Goal: Transaction & Acquisition: Purchase product/service

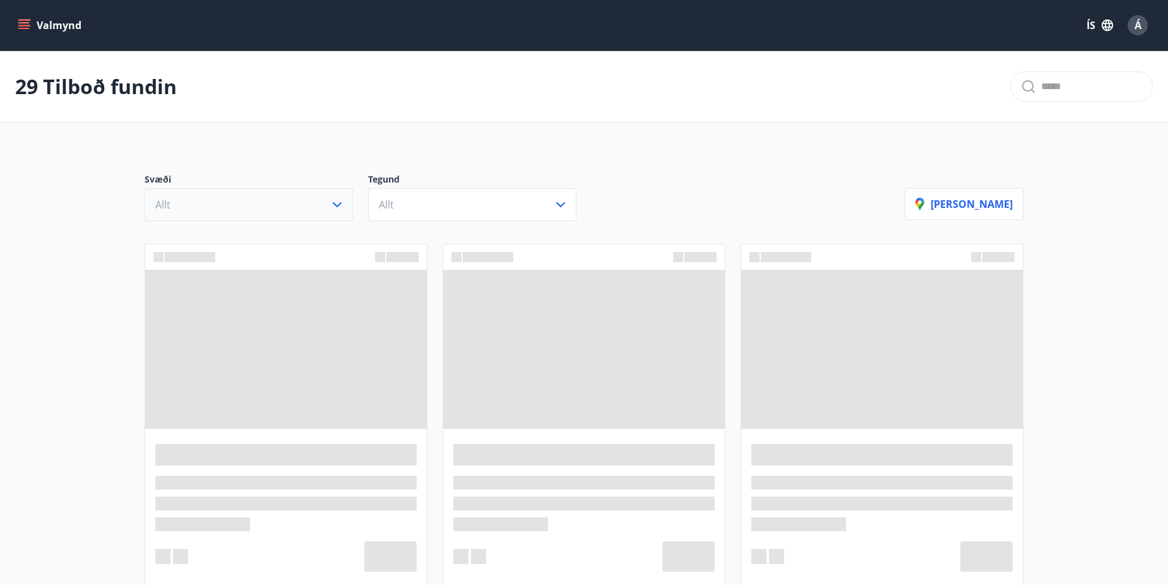
click at [340, 211] on icon "button" at bounding box center [337, 204] width 15 height 15
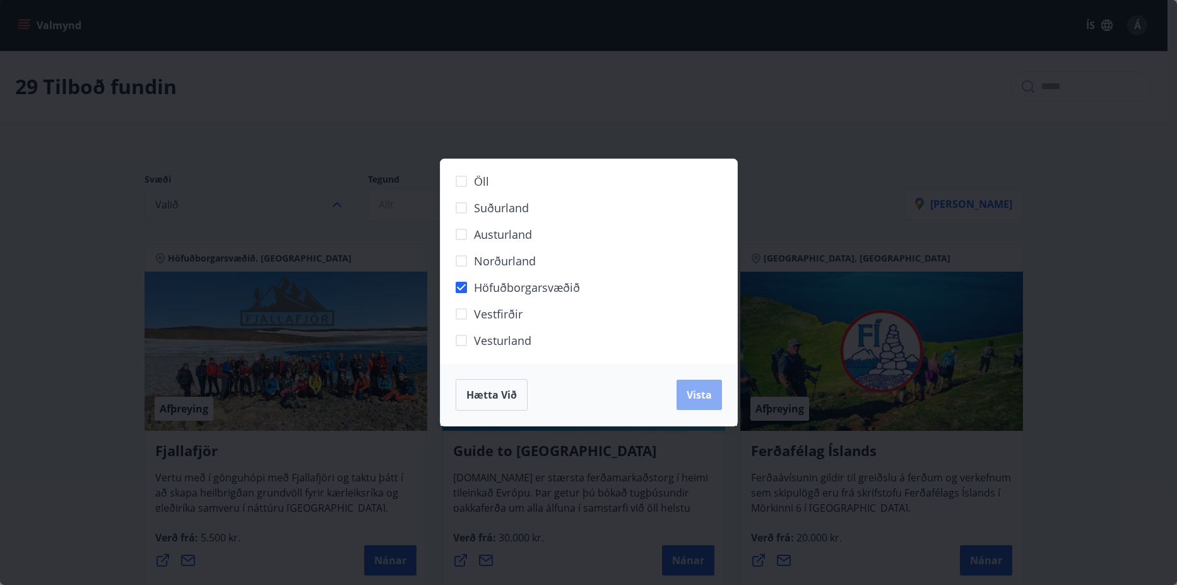
click at [697, 388] on span "Vista" at bounding box center [699, 395] width 25 height 14
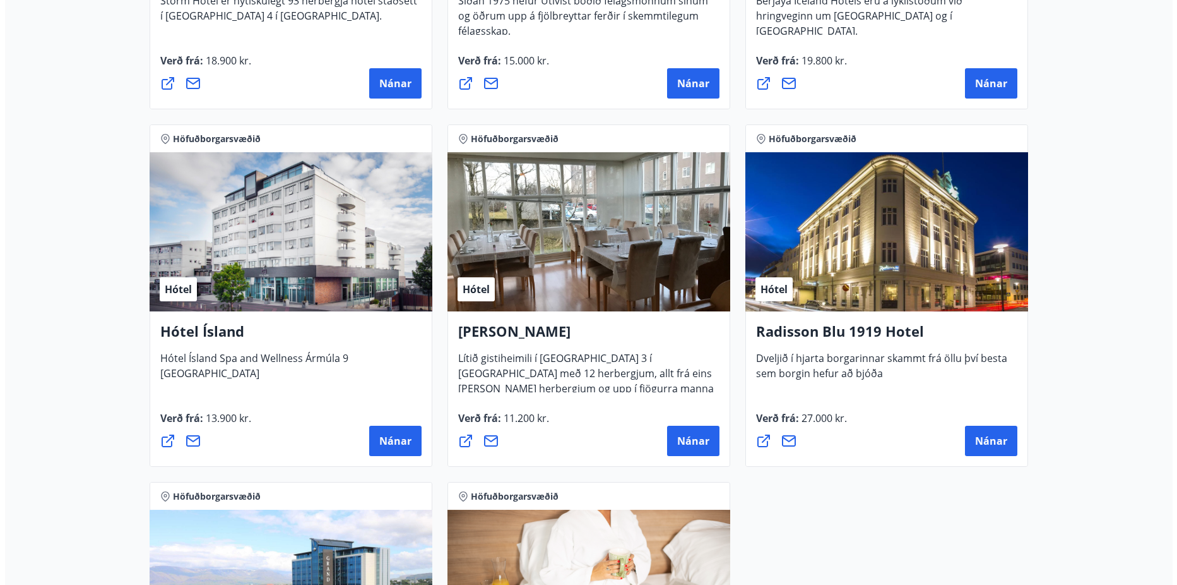
scroll to position [947, 0]
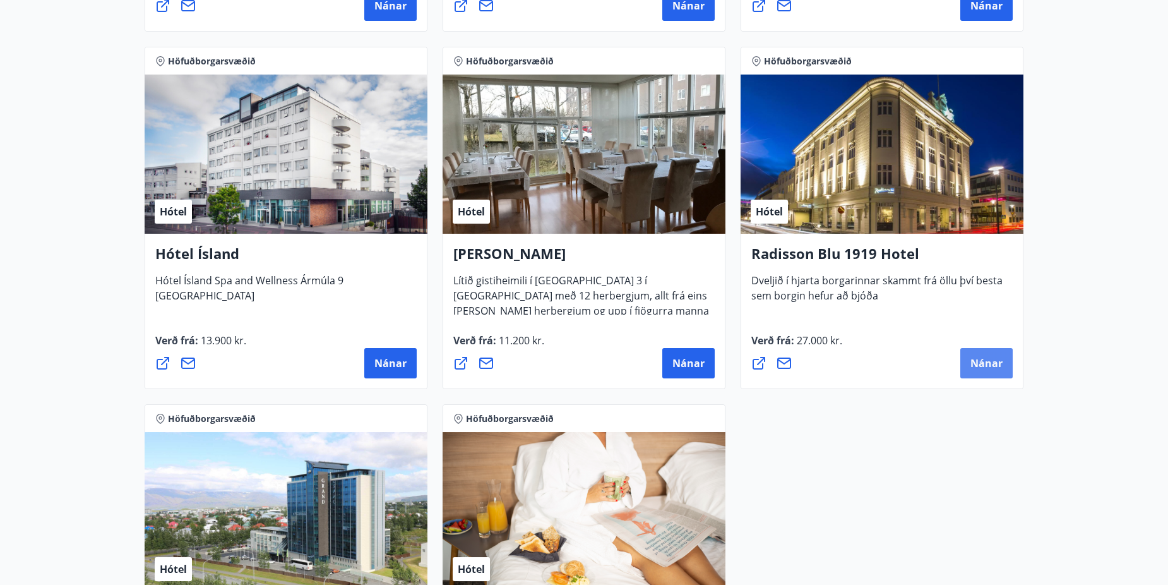
click at [984, 364] on span "Nánar" at bounding box center [986, 363] width 32 height 14
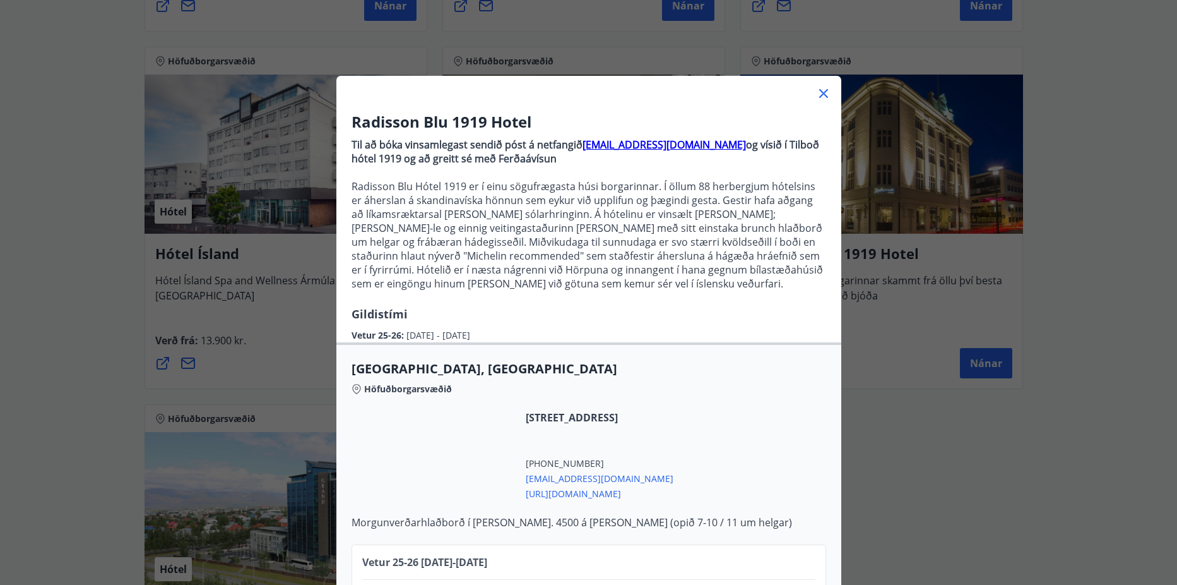
scroll to position [85, 0]
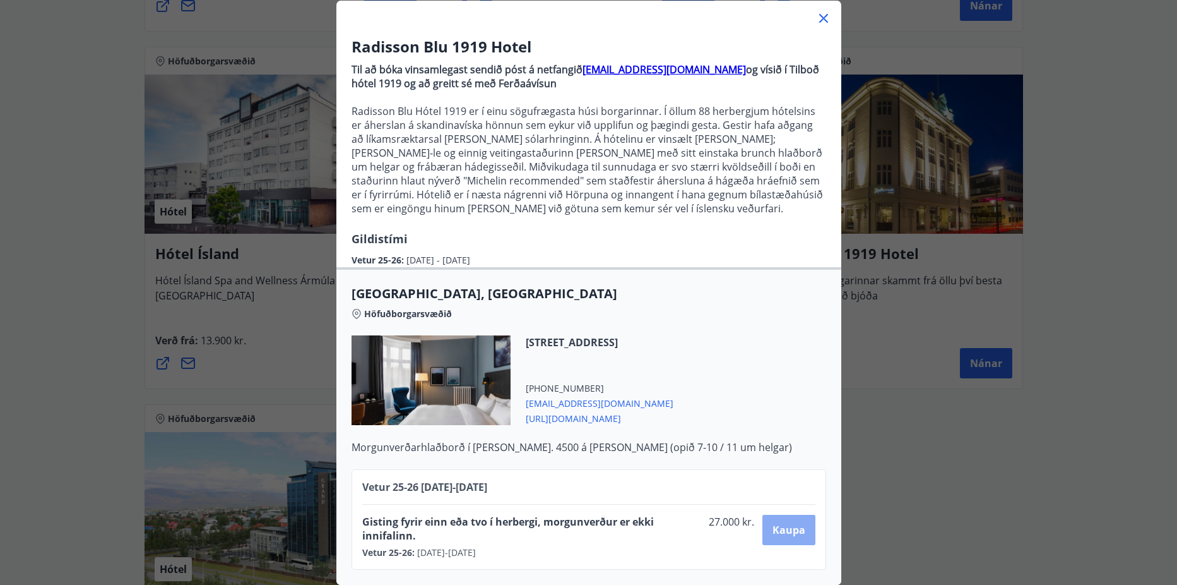
click at [765, 516] on button "Kaupa" at bounding box center [789, 530] width 52 height 30
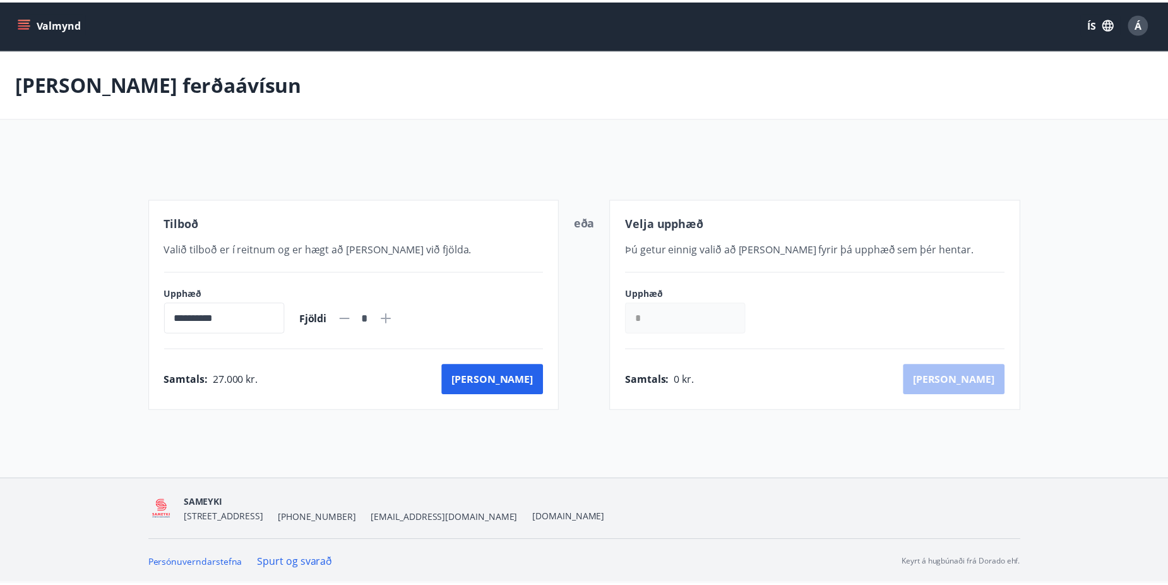
scroll to position [2, 0]
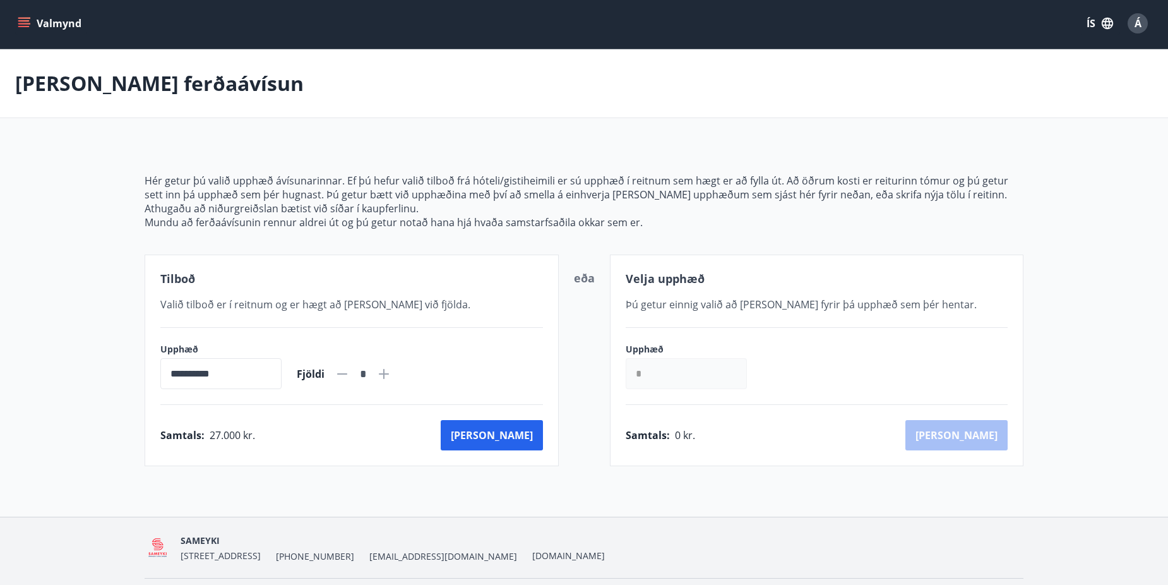
click at [391, 368] on icon at bounding box center [383, 373] width 15 height 15
click at [350, 372] on icon at bounding box center [342, 373] width 15 height 15
type input "*"
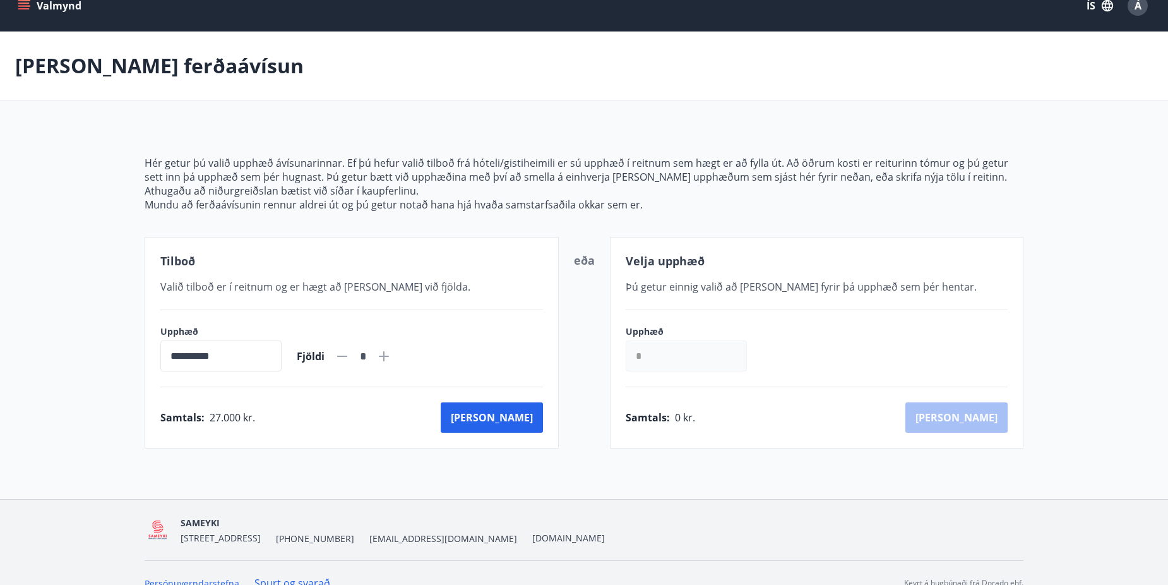
scroll to position [0, 0]
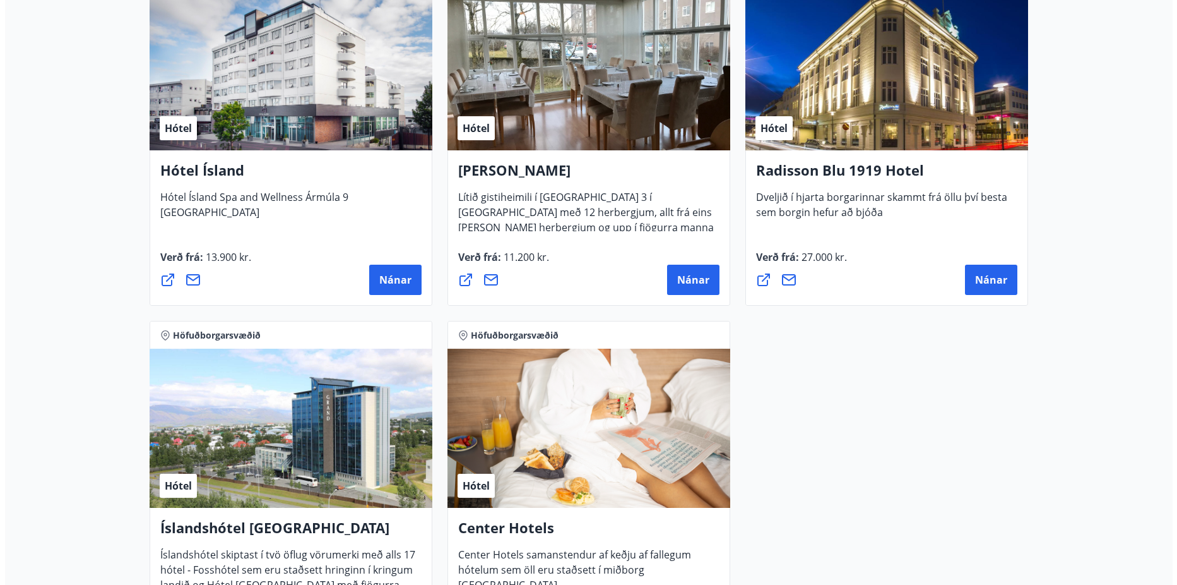
scroll to position [957, 0]
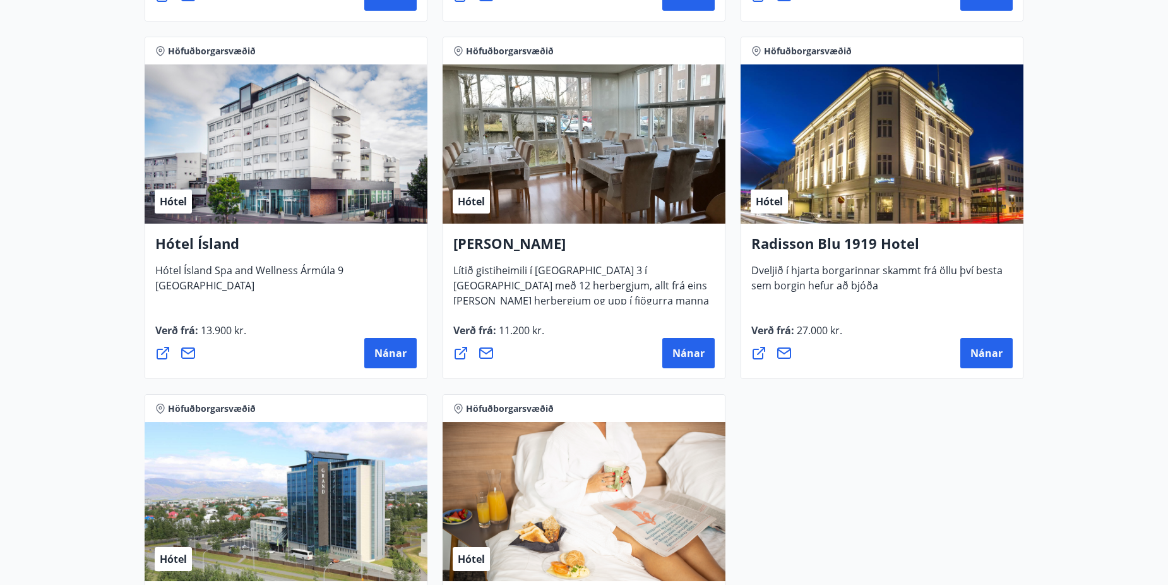
click at [895, 247] on h4 "Radisson Blu 1919 Hotel" at bounding box center [881, 248] width 261 height 29
click at [967, 352] on button "Nánar" at bounding box center [986, 353] width 52 height 30
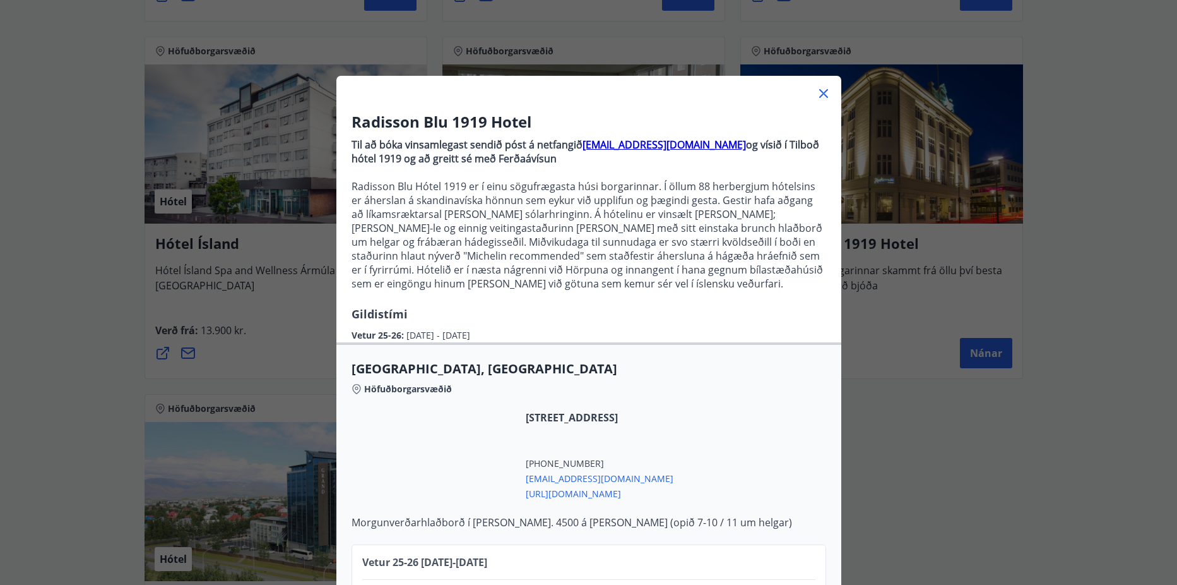
scroll to position [85, 0]
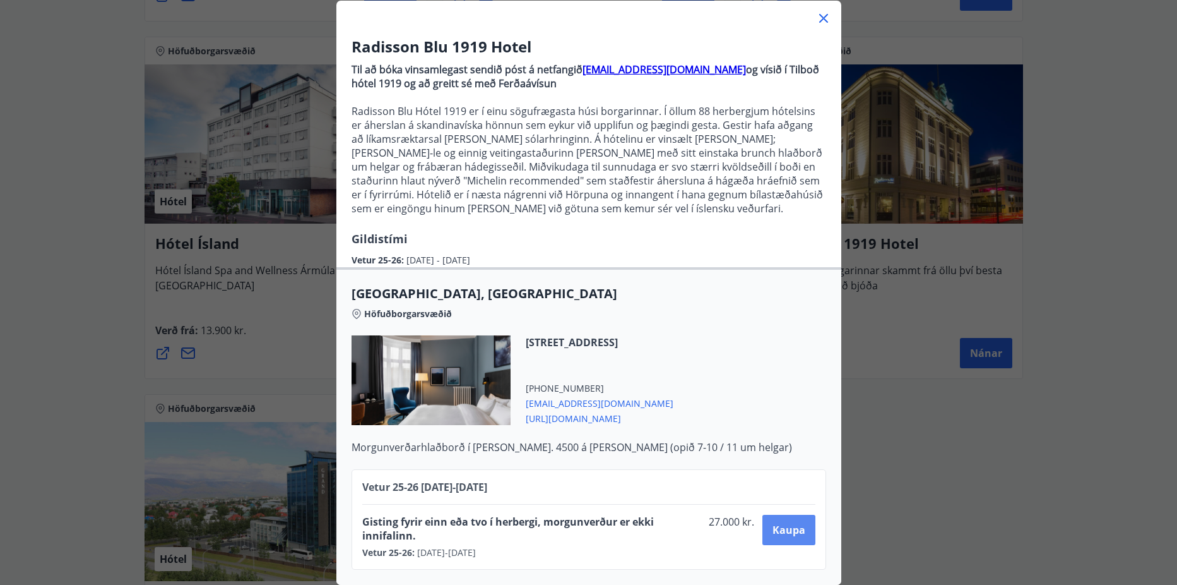
click at [780, 523] on span "Kaupa" at bounding box center [789, 530] width 33 height 14
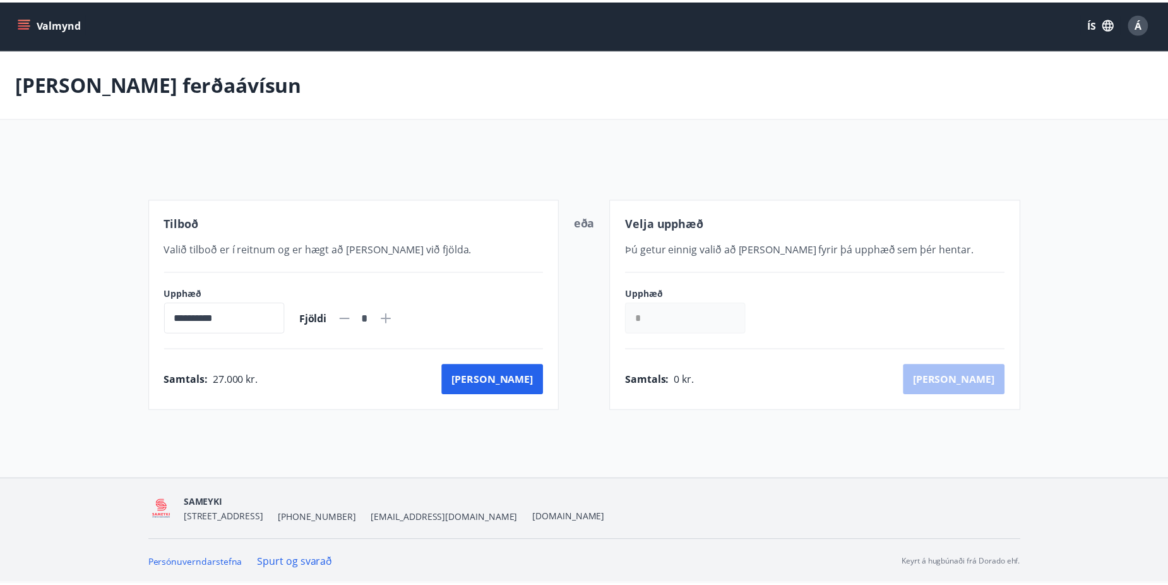
scroll to position [2, 0]
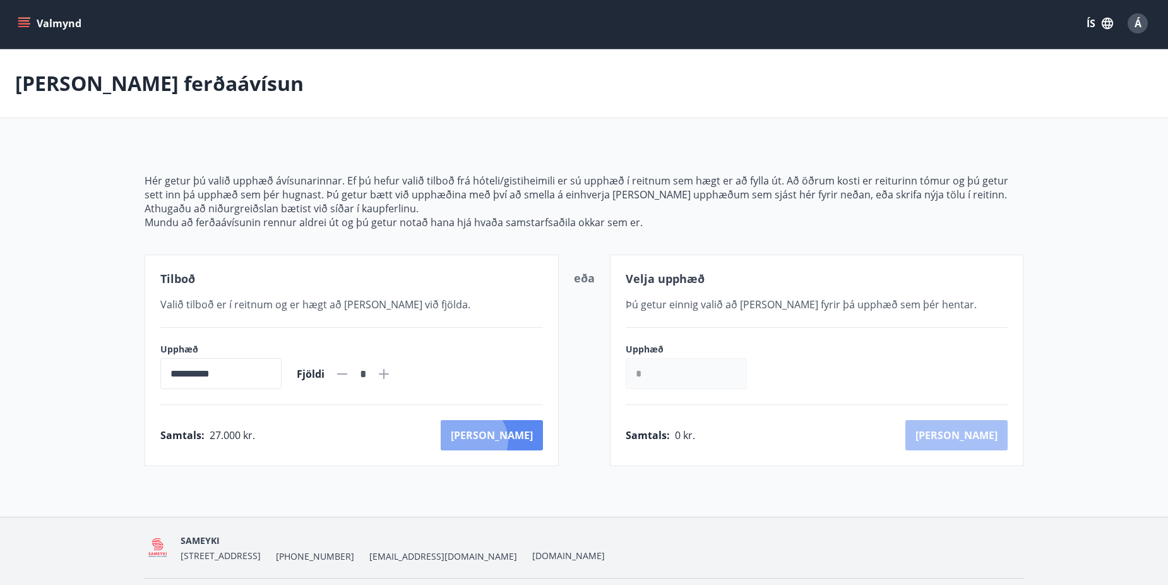
click at [527, 440] on button "[PERSON_NAME]" at bounding box center [492, 435] width 102 height 30
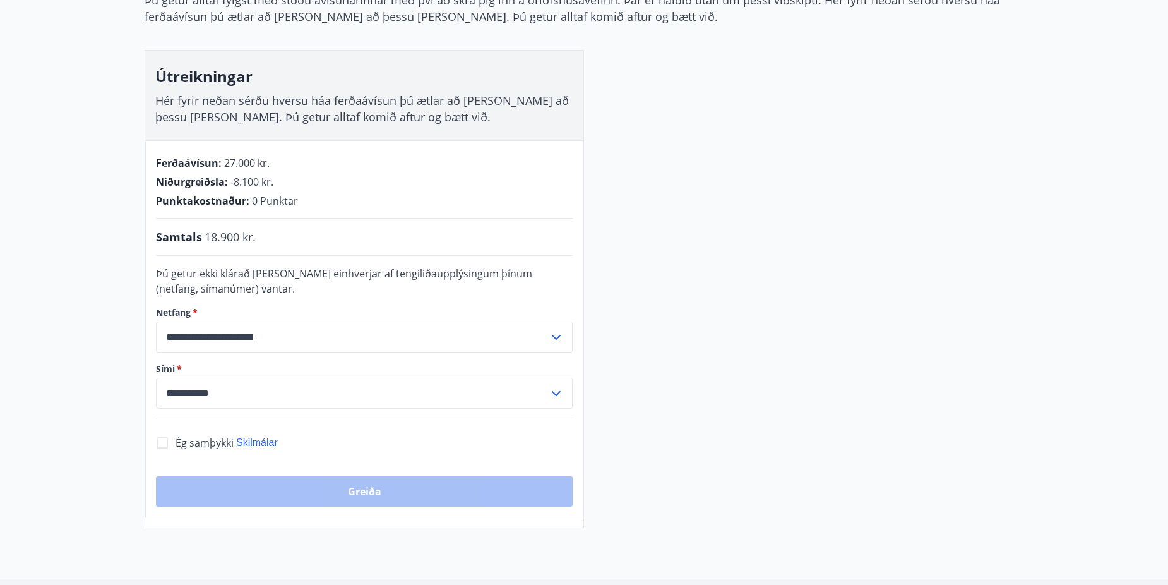
scroll to position [253, 0]
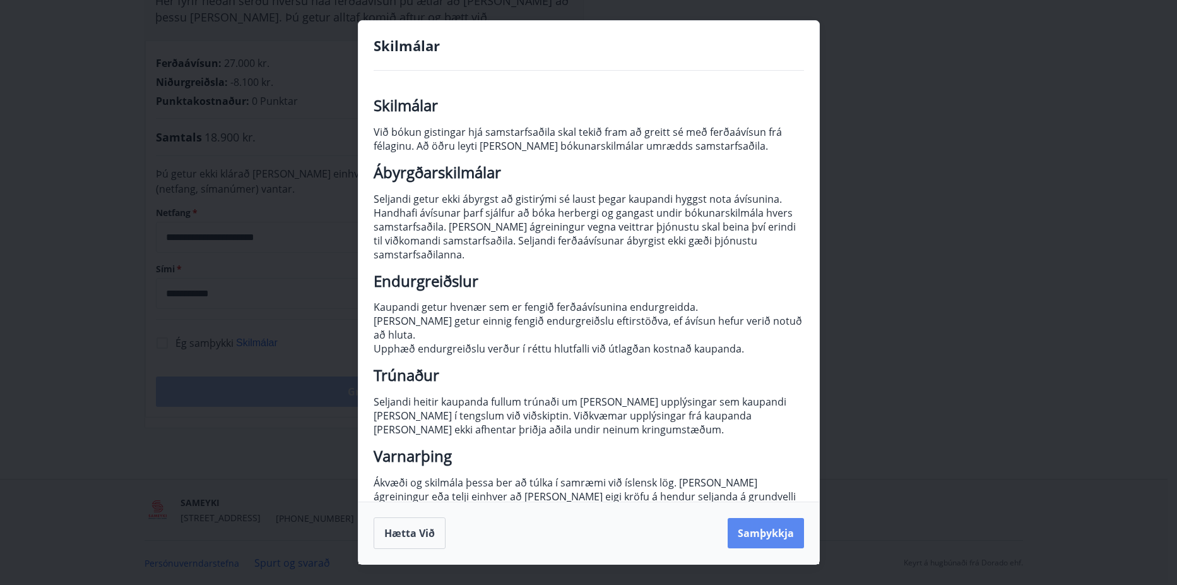
click at [780, 533] on button "Samþykkja" at bounding box center [766, 533] width 76 height 30
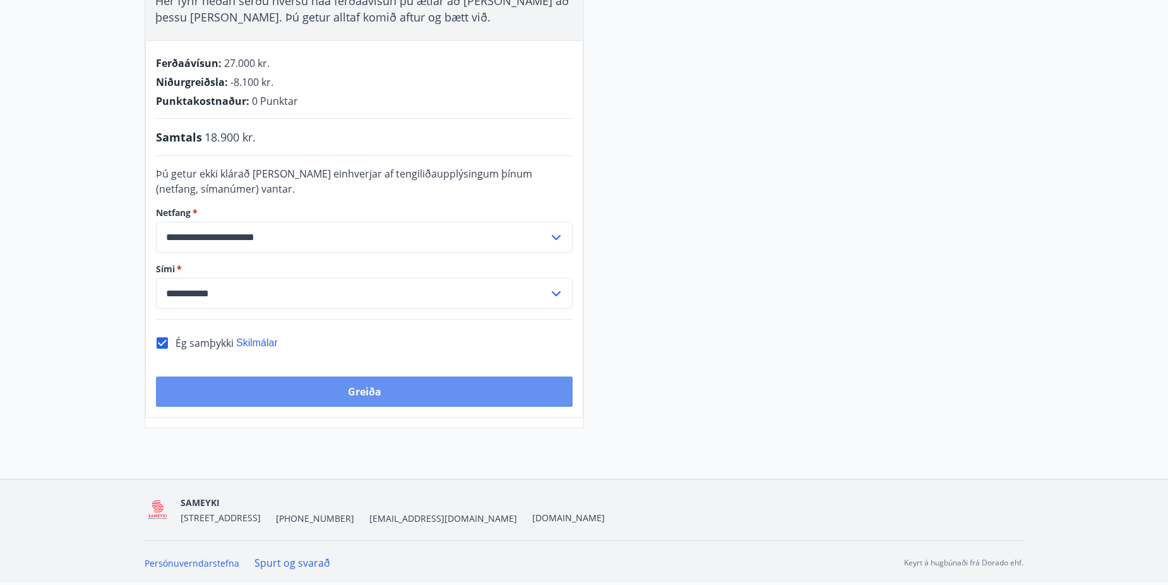
click at [331, 386] on button "Greiða" at bounding box center [364, 391] width 417 height 30
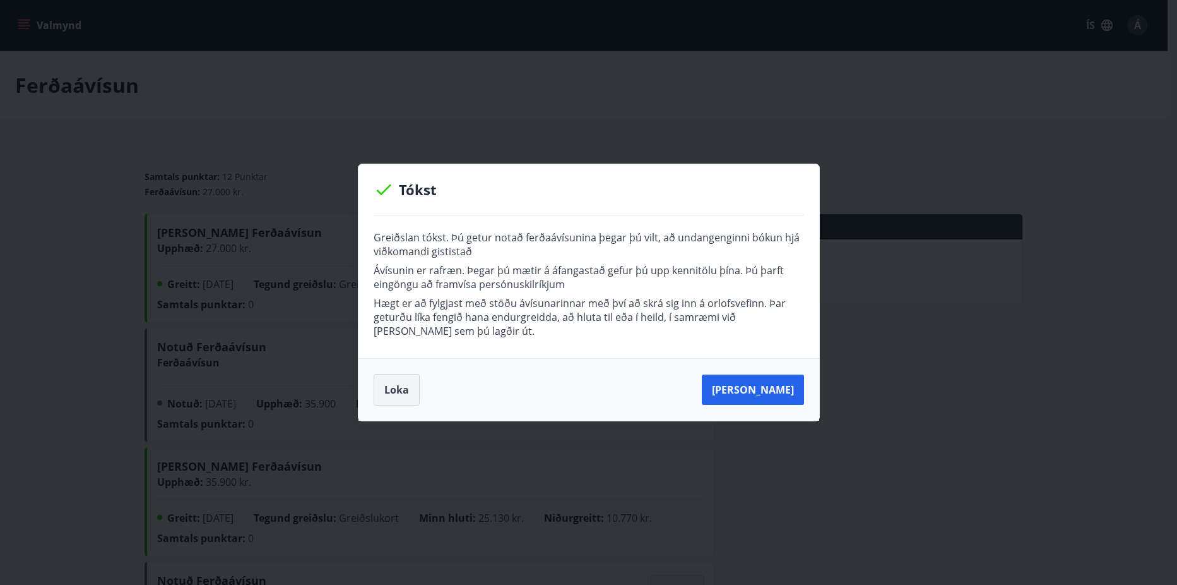
click at [391, 389] on button "Loka" at bounding box center [397, 390] width 46 height 32
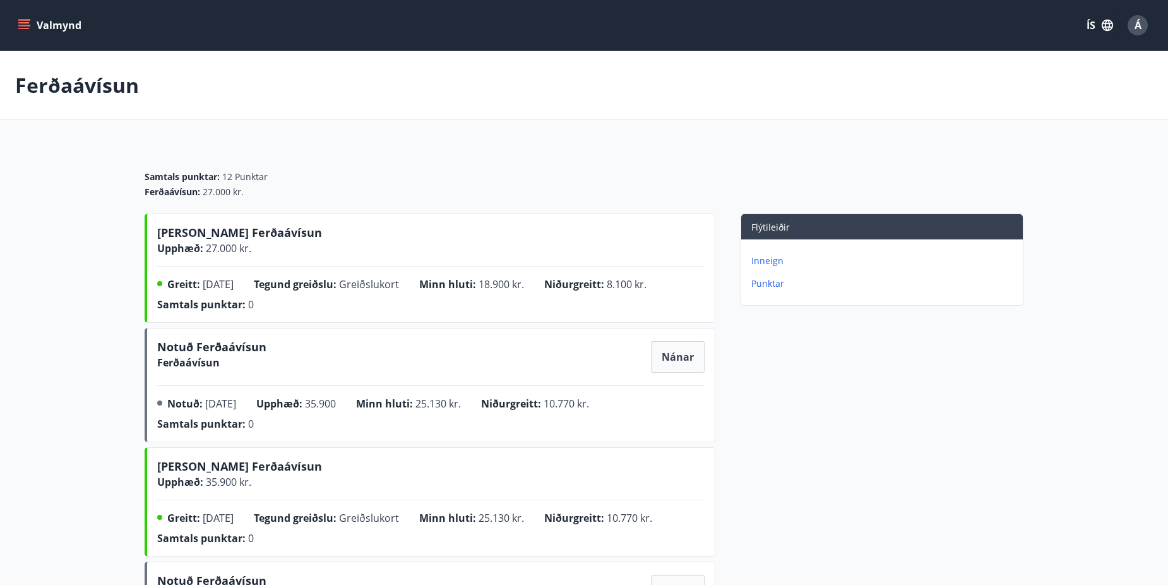
click at [27, 27] on icon "menu" at bounding box center [24, 25] width 13 height 13
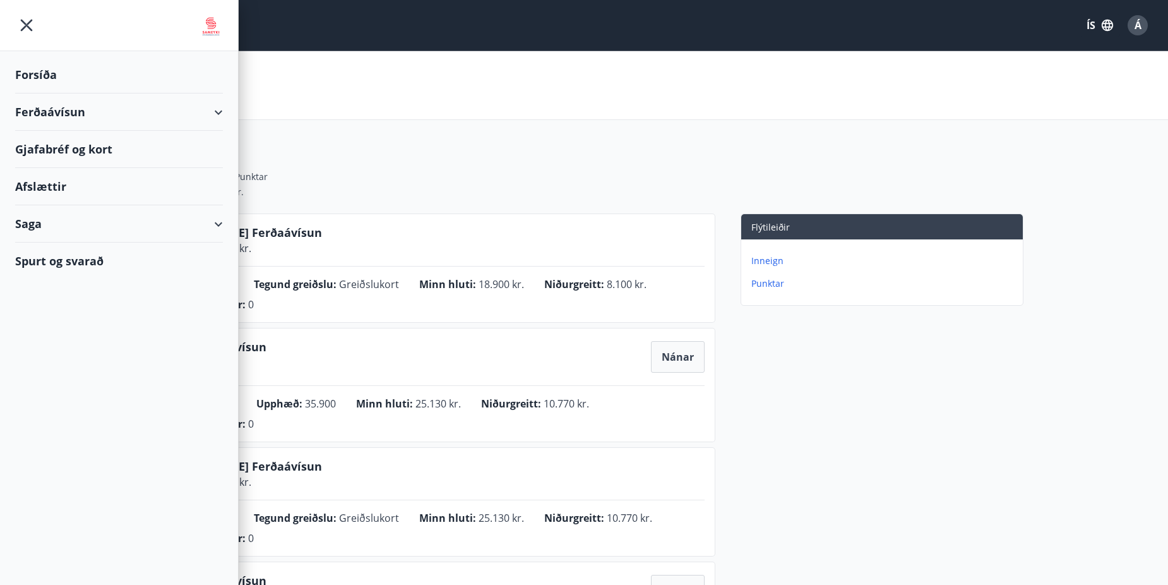
click at [422, 117] on div "Ferðaávísun" at bounding box center [584, 85] width 1168 height 69
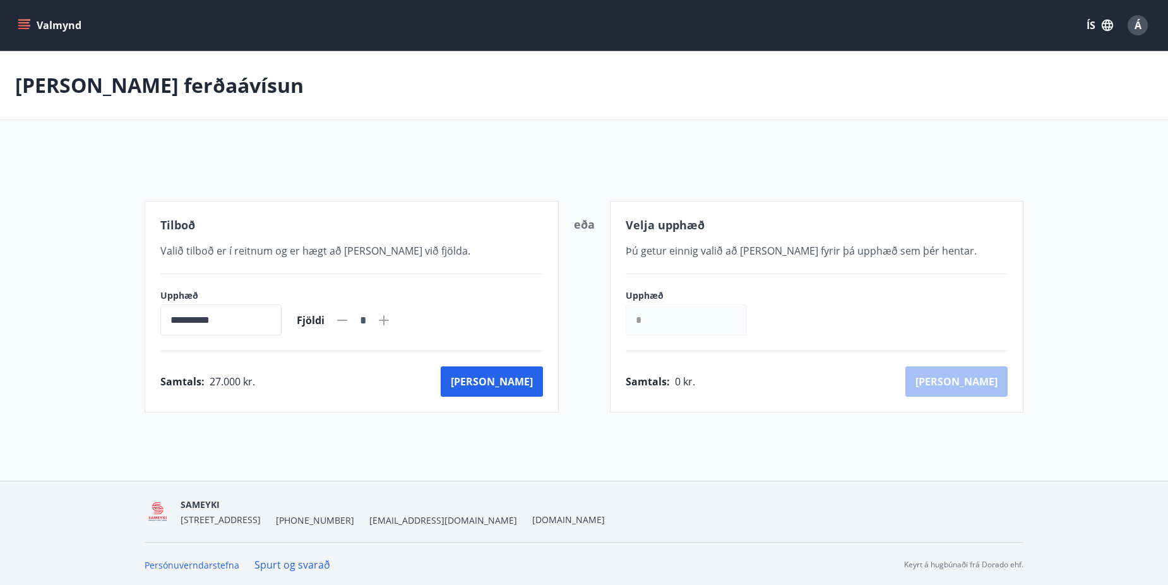
scroll to position [2, 0]
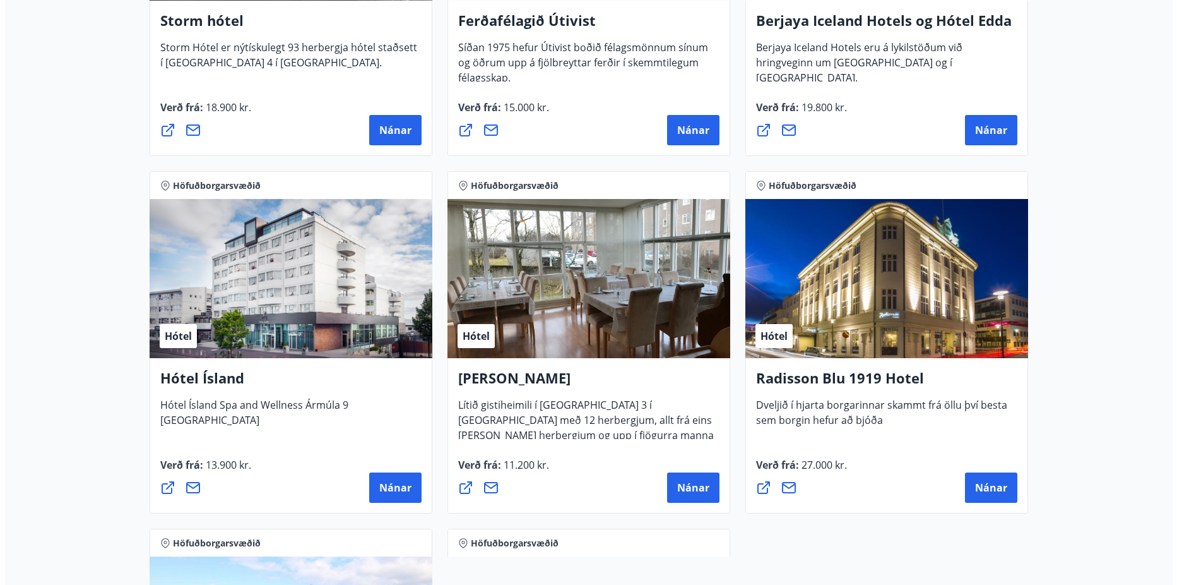
scroll to position [949, 0]
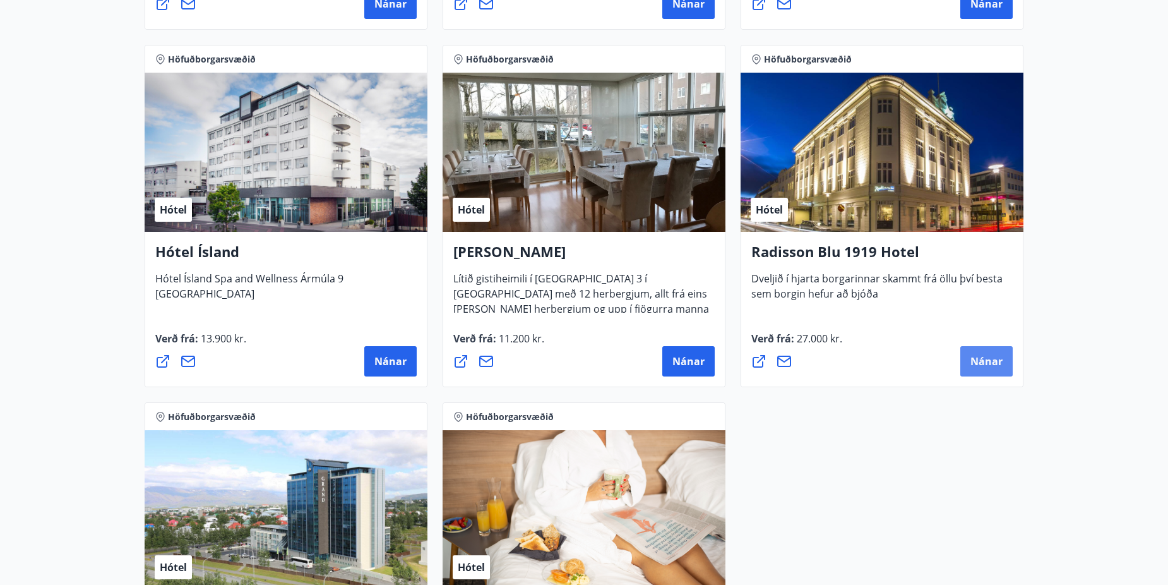
click at [980, 357] on span "Nánar" at bounding box center [986, 361] width 32 height 14
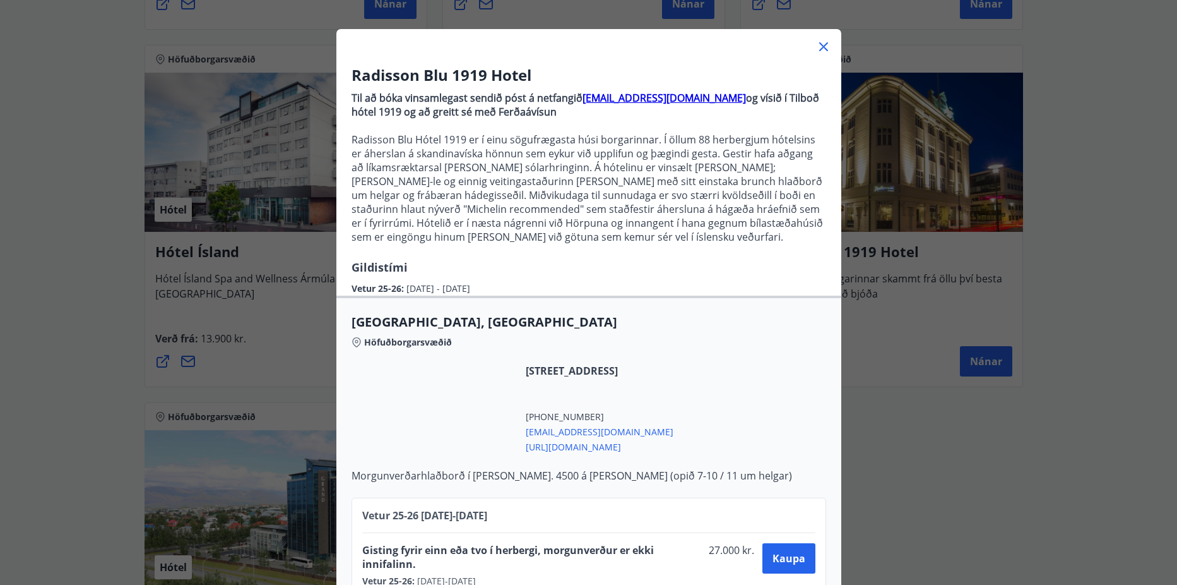
scroll to position [85, 0]
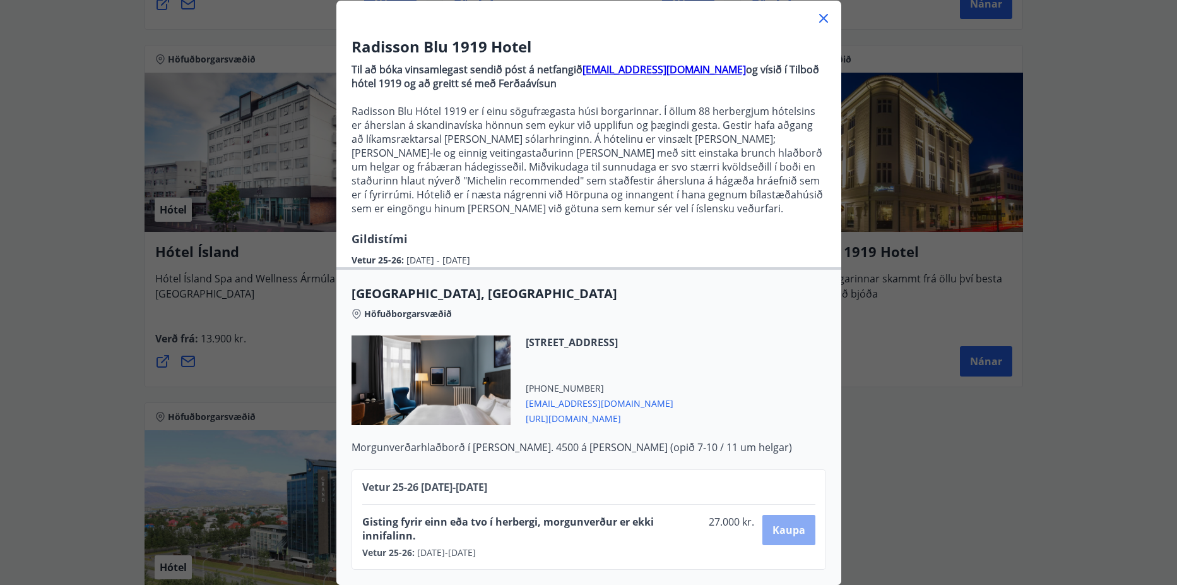
click at [800, 527] on span "Kaupa" at bounding box center [789, 530] width 33 height 14
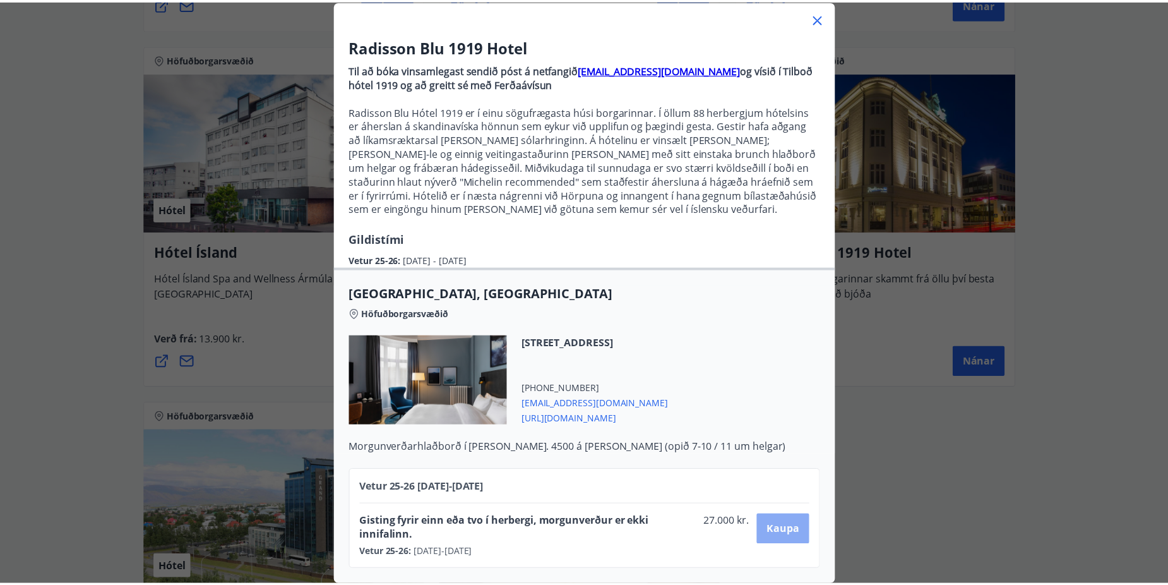
scroll to position [2, 0]
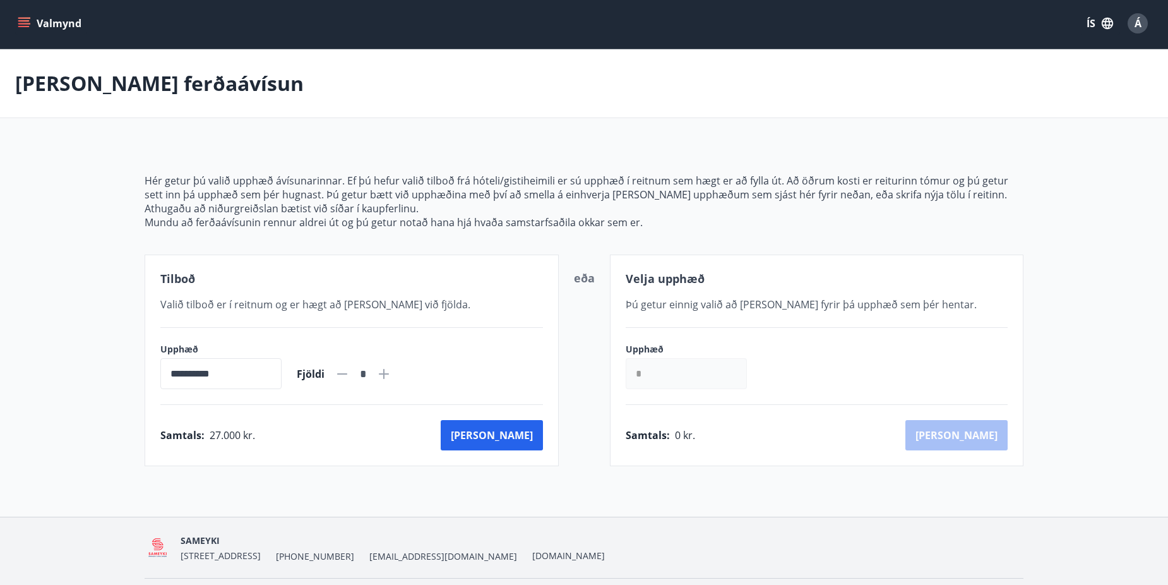
click at [389, 374] on icon at bounding box center [384, 374] width 10 height 10
click at [350, 372] on icon at bounding box center [342, 373] width 15 height 15
type input "*"
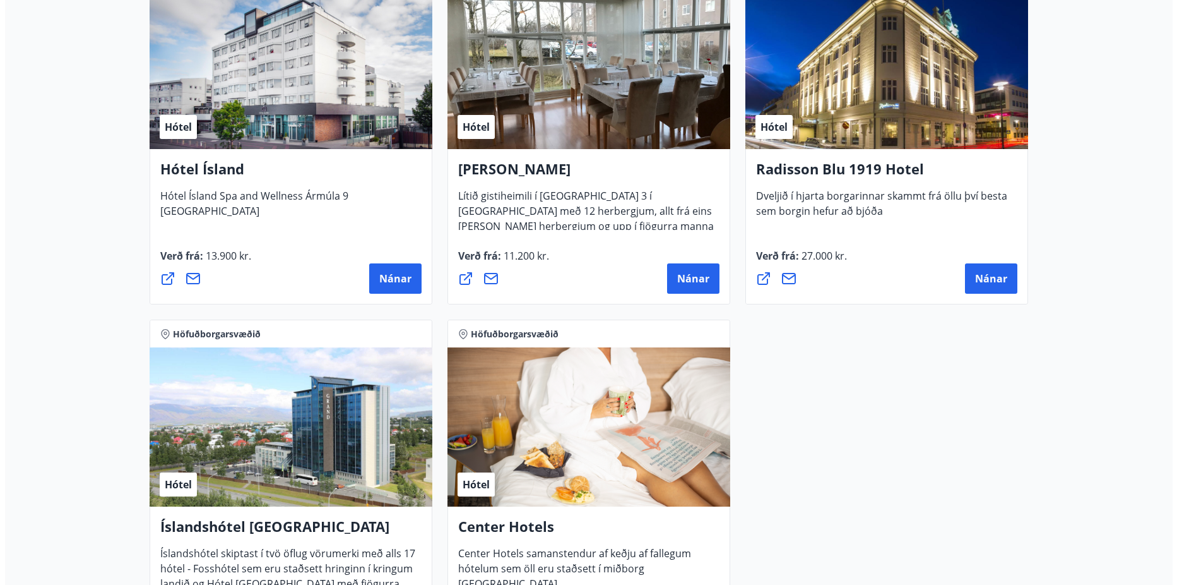
scroll to position [1012, 0]
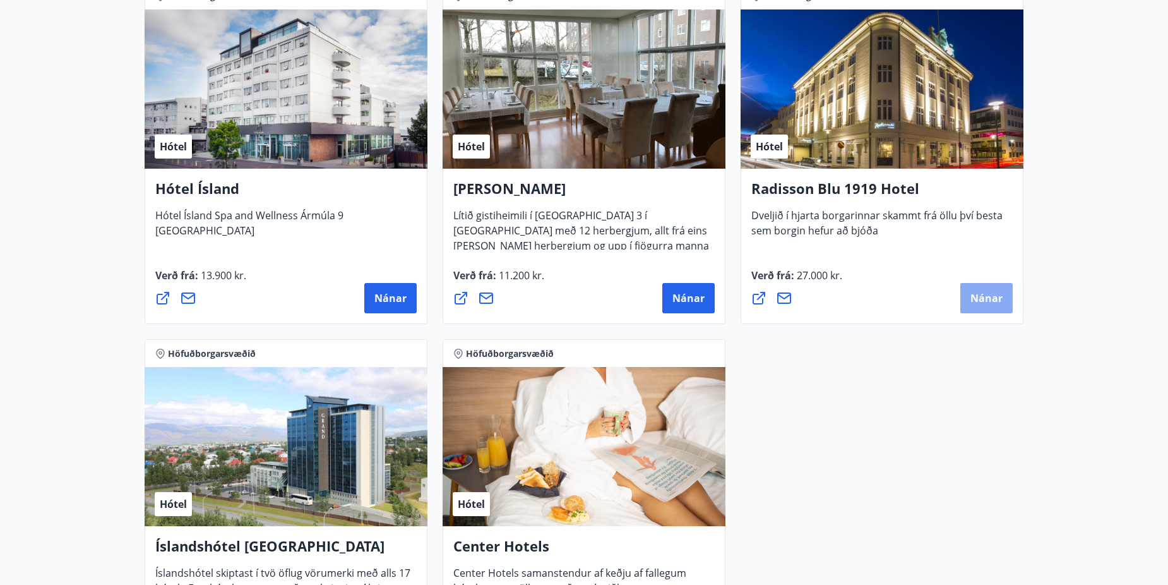
click at [978, 304] on span "Nánar" at bounding box center [986, 298] width 32 height 14
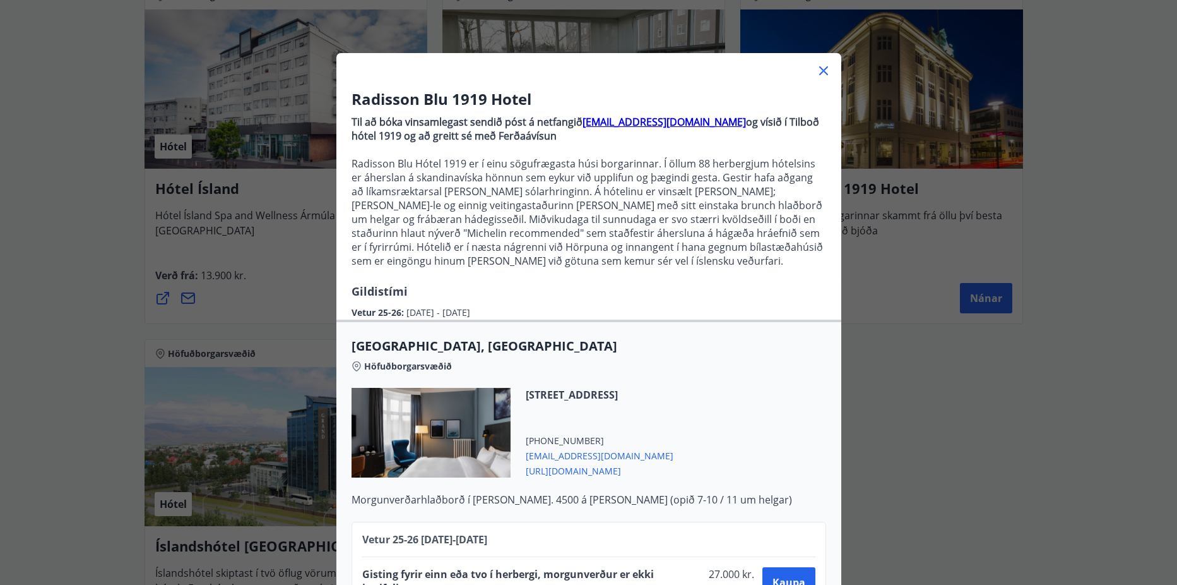
scroll to position [85, 0]
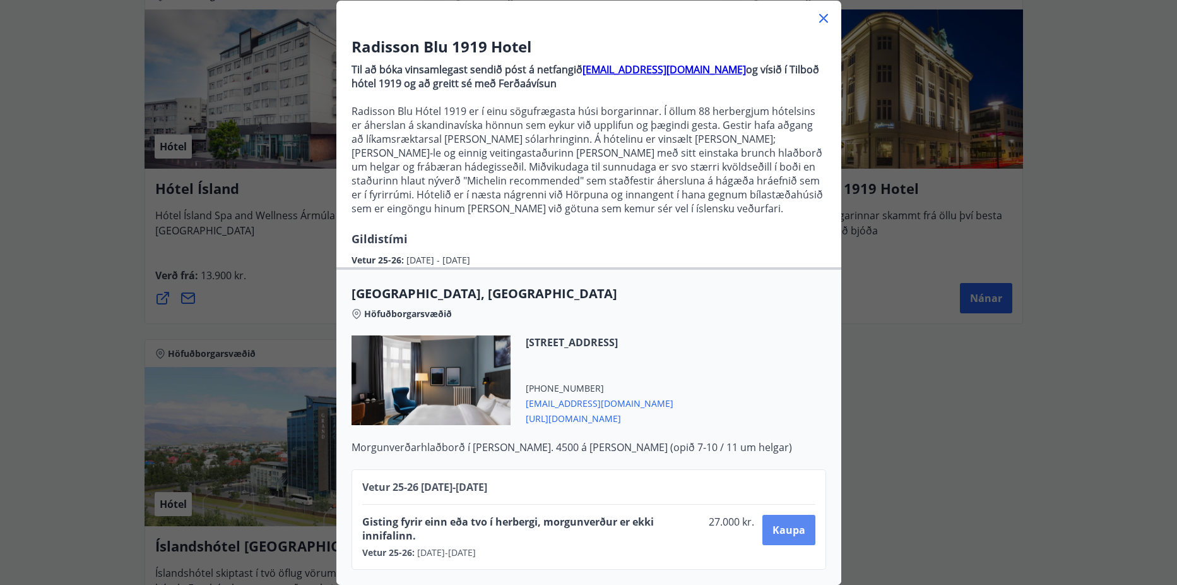
click at [770, 515] on button "Kaupa" at bounding box center [789, 530] width 52 height 30
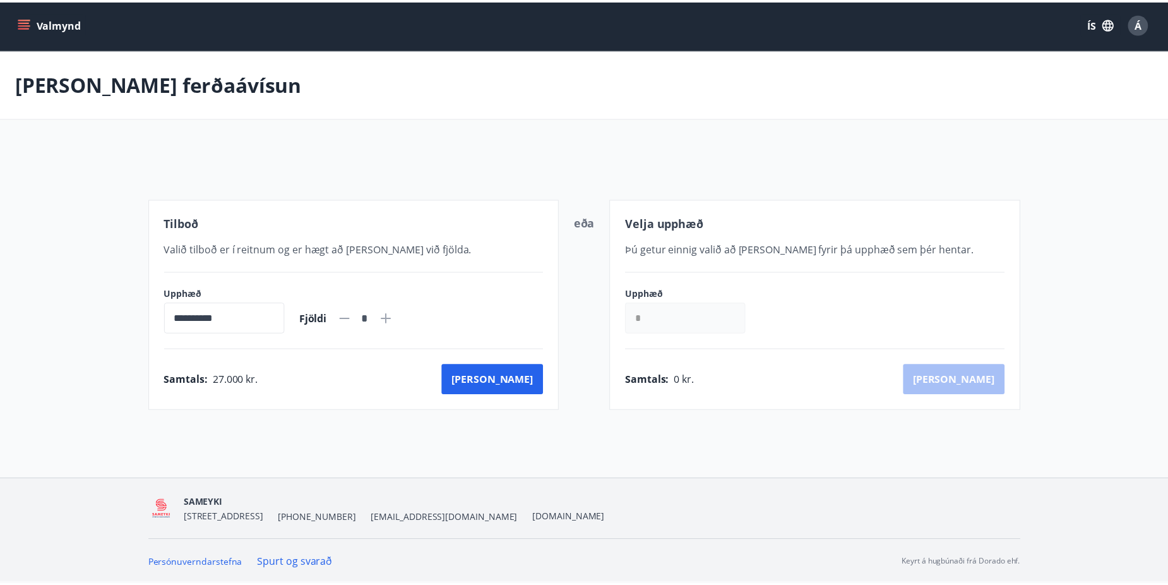
scroll to position [2, 0]
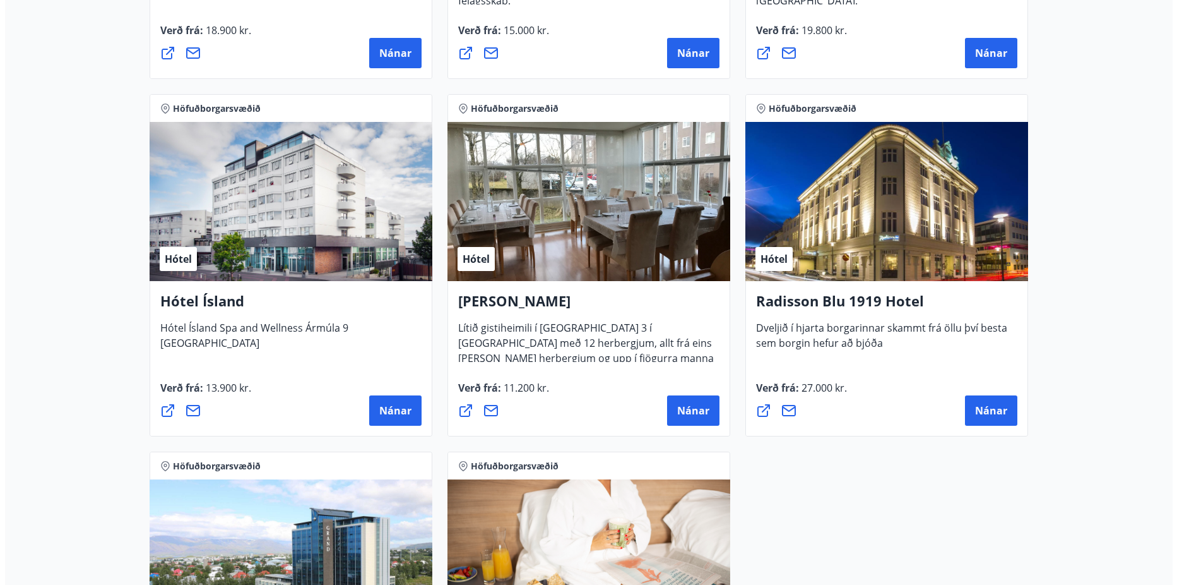
scroll to position [1012, 0]
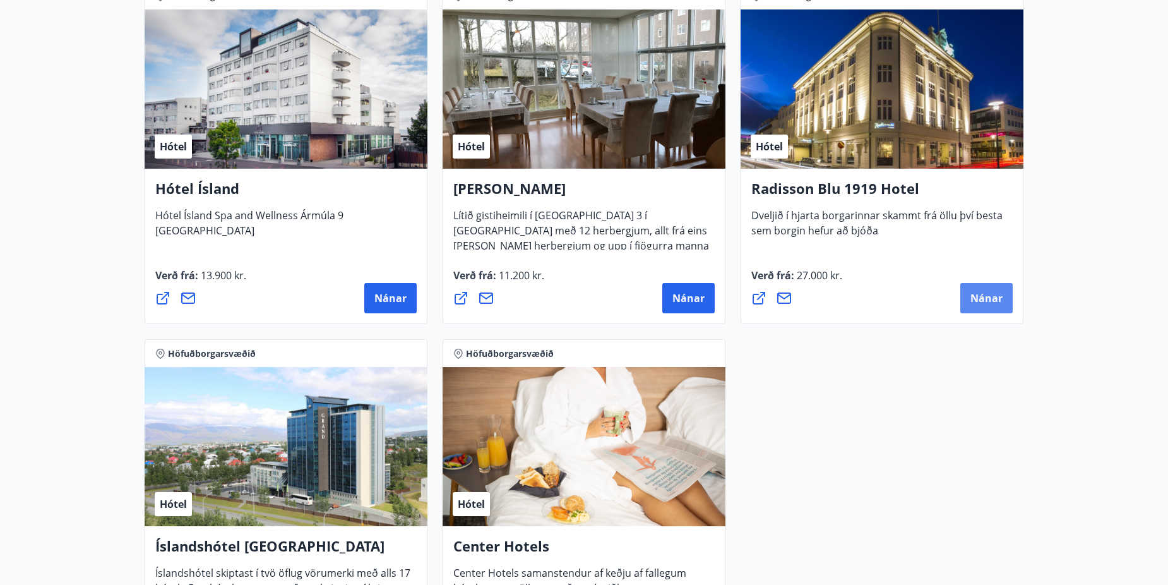
click at [1003, 297] on button "Nánar" at bounding box center [986, 298] width 52 height 30
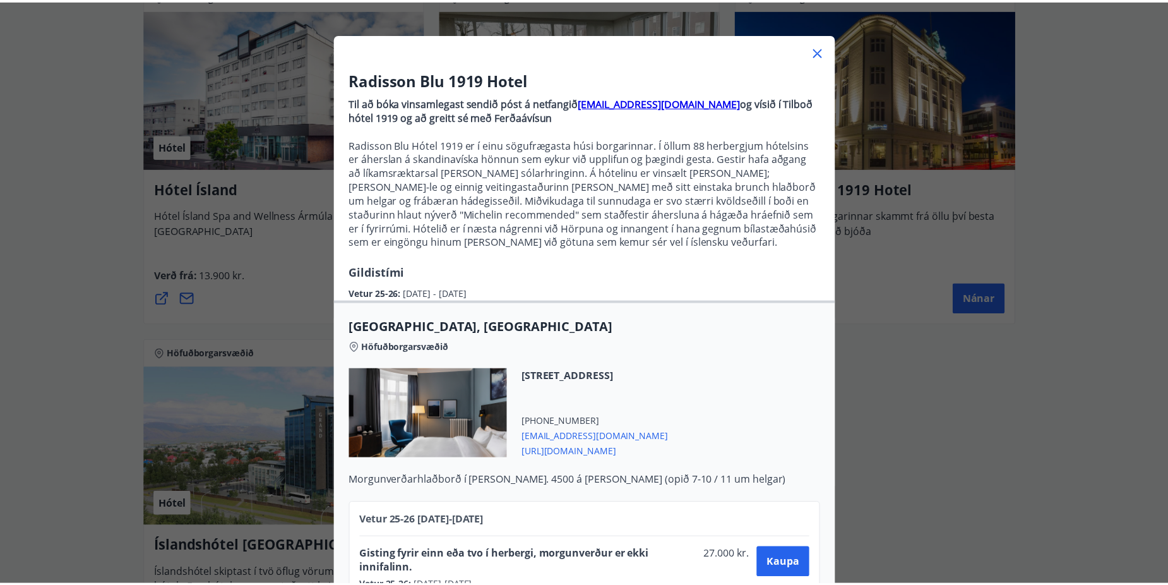
scroll to position [85, 0]
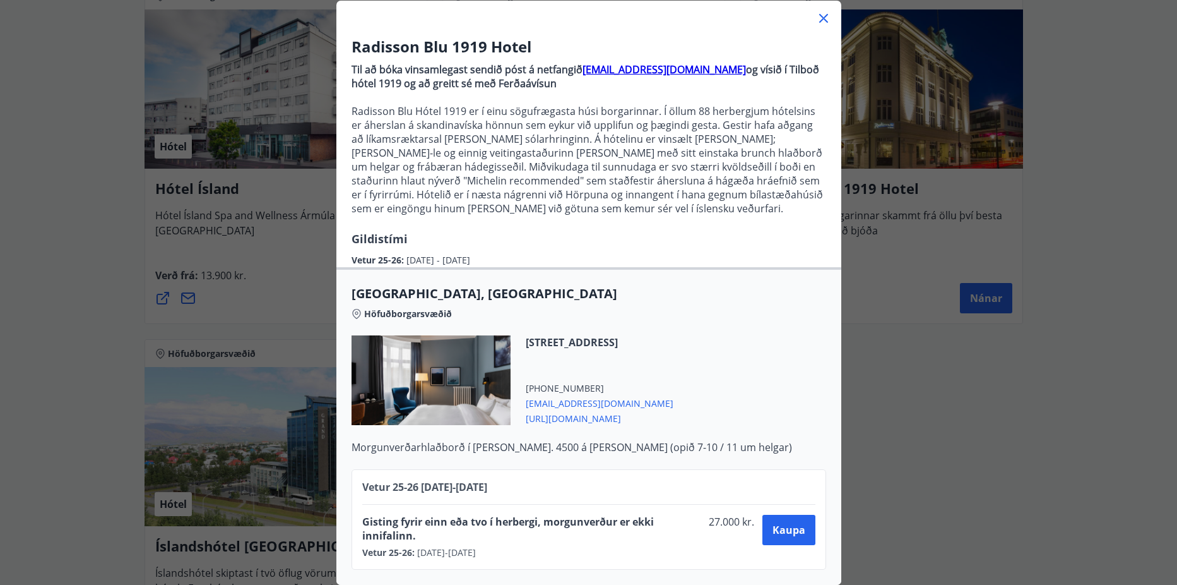
click at [816, 11] on icon at bounding box center [823, 18] width 15 height 15
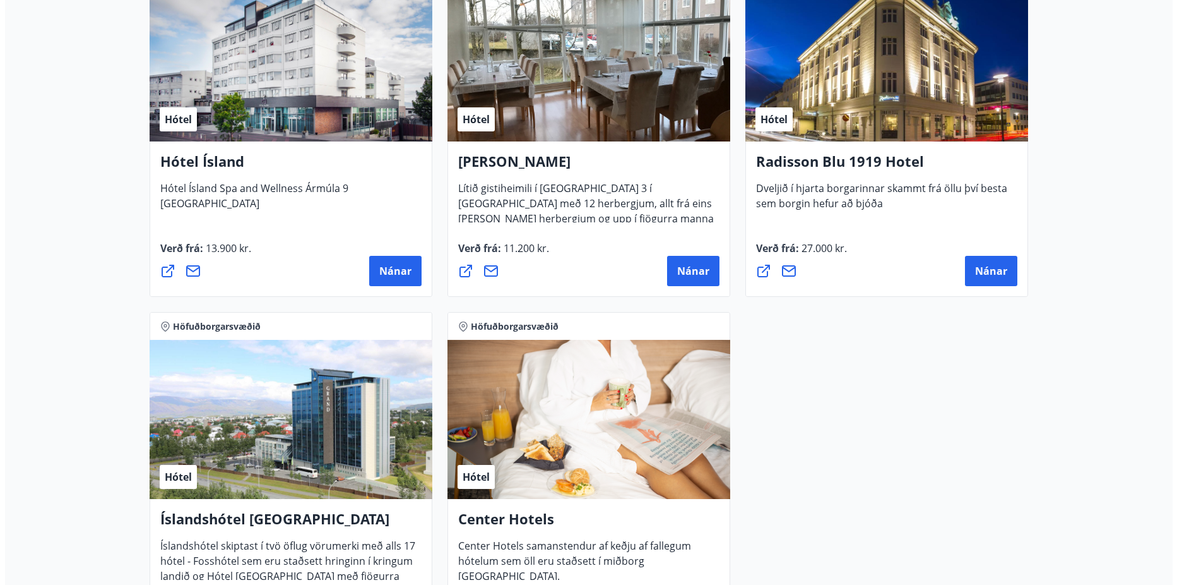
scroll to position [1265, 0]
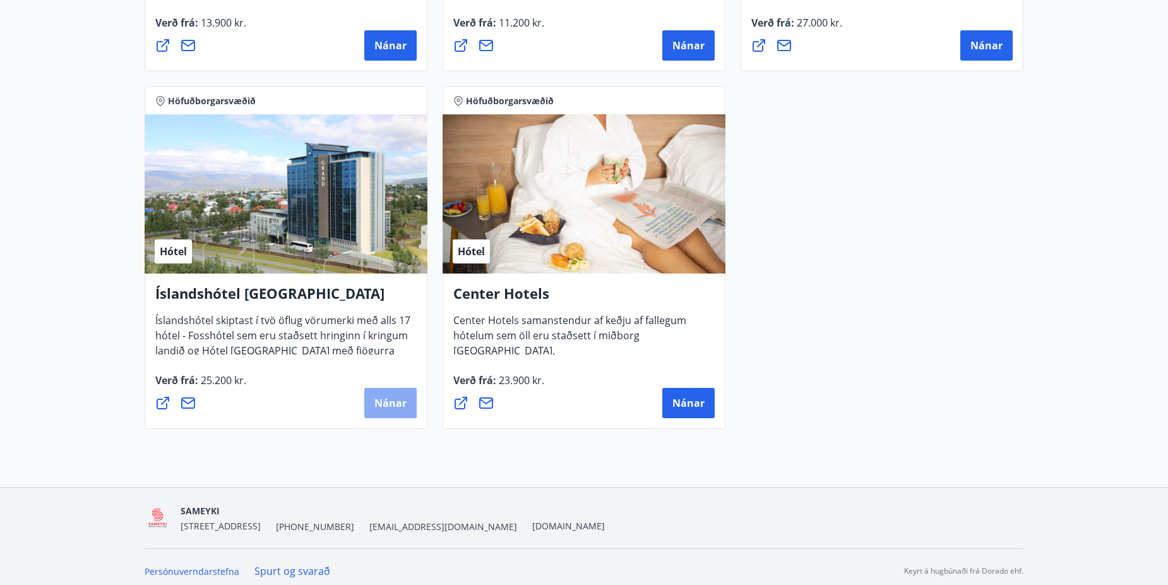
click at [393, 400] on span "Nánar" at bounding box center [390, 403] width 32 height 14
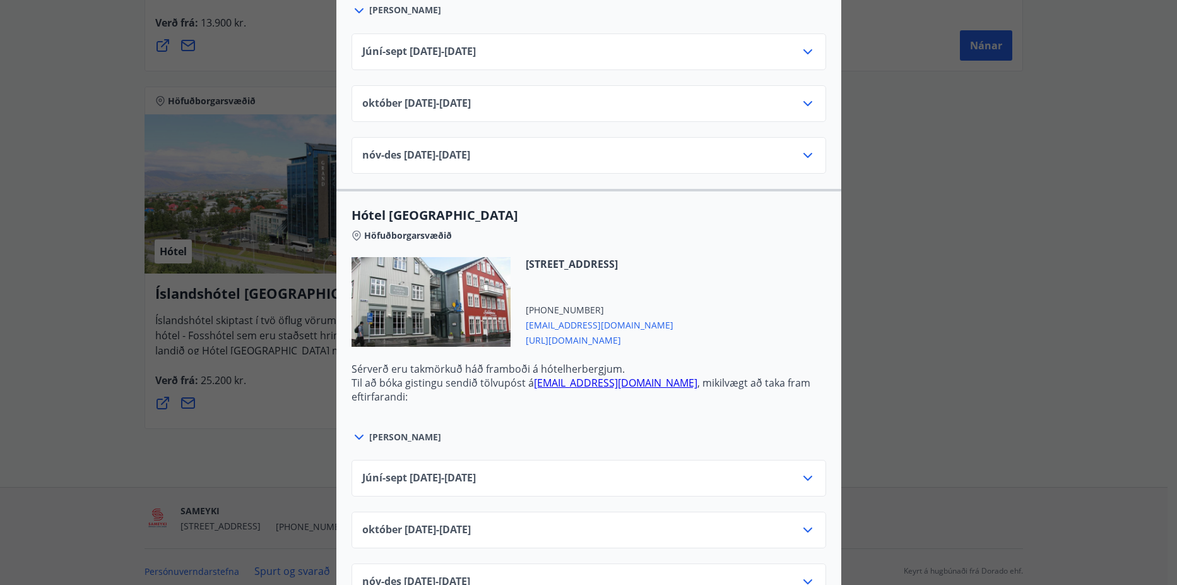
scroll to position [505, 0]
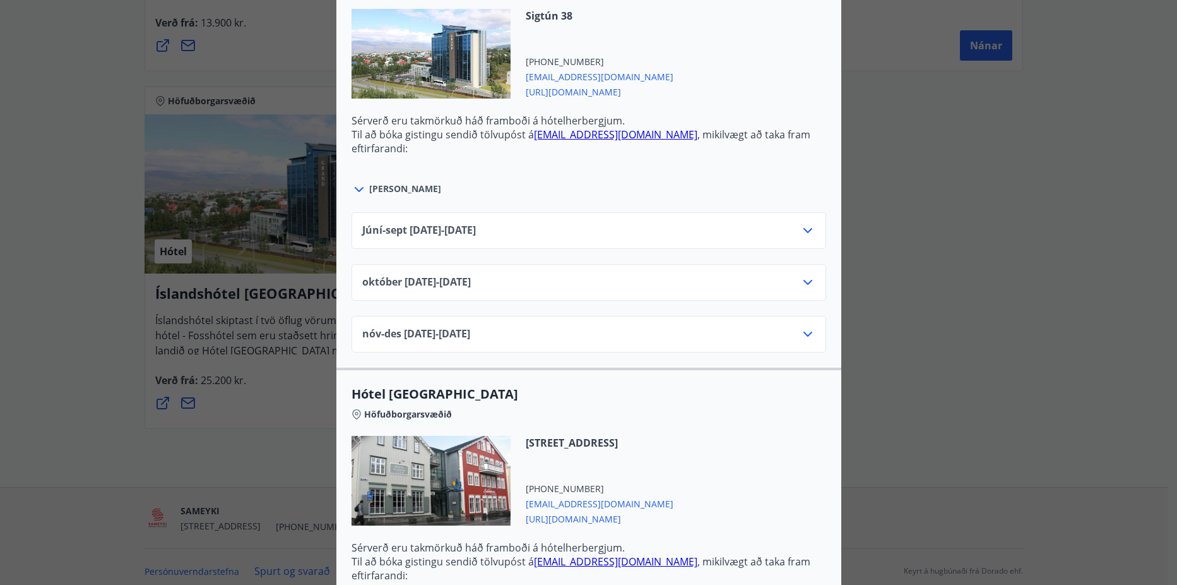
click at [622, 292] on div "[DATE]10.25 - [DATE]" at bounding box center [588, 287] width 453 height 25
click at [802, 280] on icon at bounding box center [807, 282] width 15 height 15
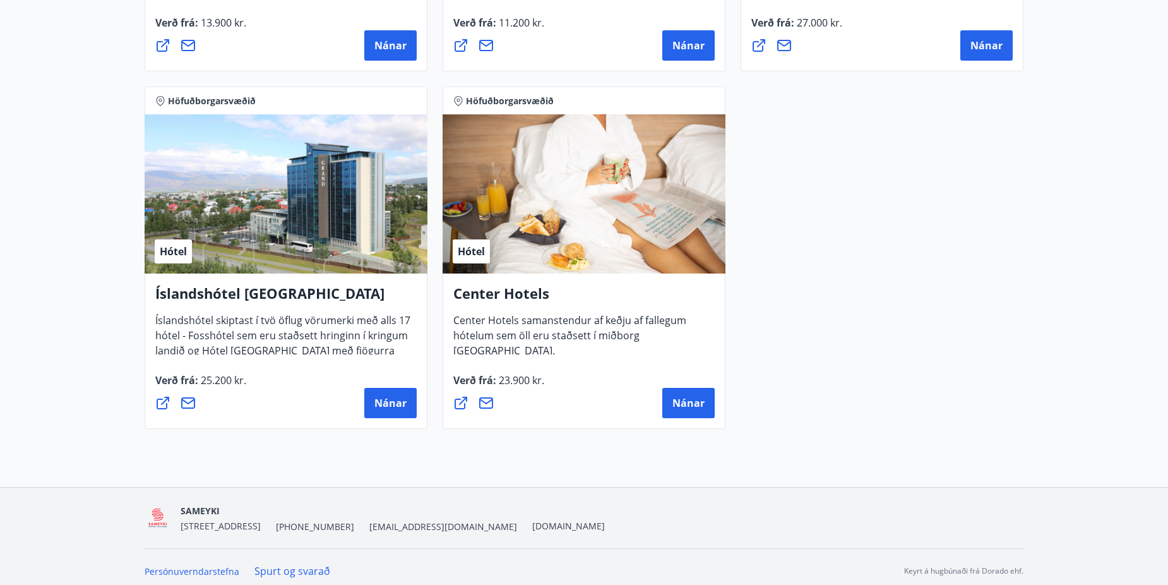
click at [508, 297] on h4 "Center Hotels" at bounding box center [583, 297] width 261 height 29
click at [580, 248] on div "Hótel" at bounding box center [584, 193] width 283 height 159
click at [669, 402] on button "Nánar" at bounding box center [688, 403] width 52 height 30
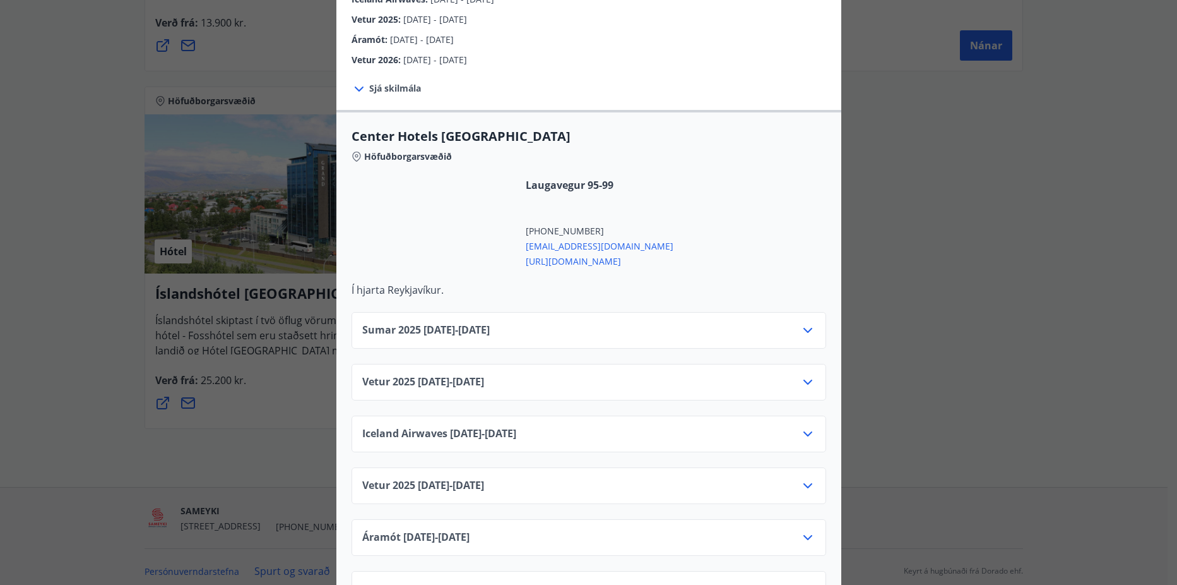
scroll to position [442, 0]
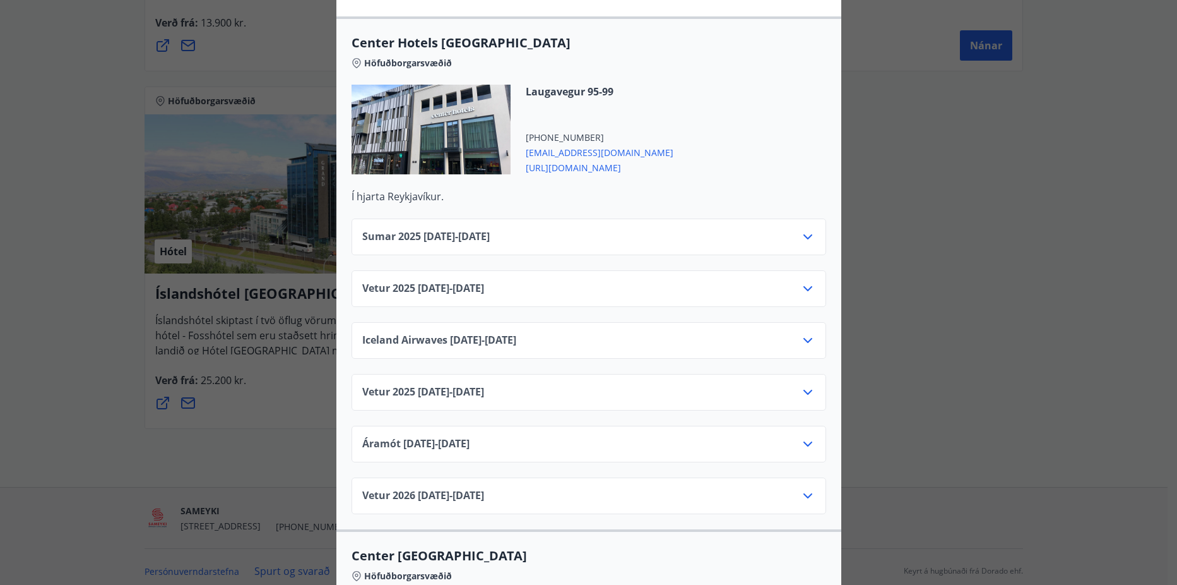
click at [760, 282] on div "Vetur [PHONE_NUMBER][DATE] - [DATE]" at bounding box center [588, 293] width 453 height 25
click at [800, 281] on icon at bounding box center [807, 288] width 15 height 15
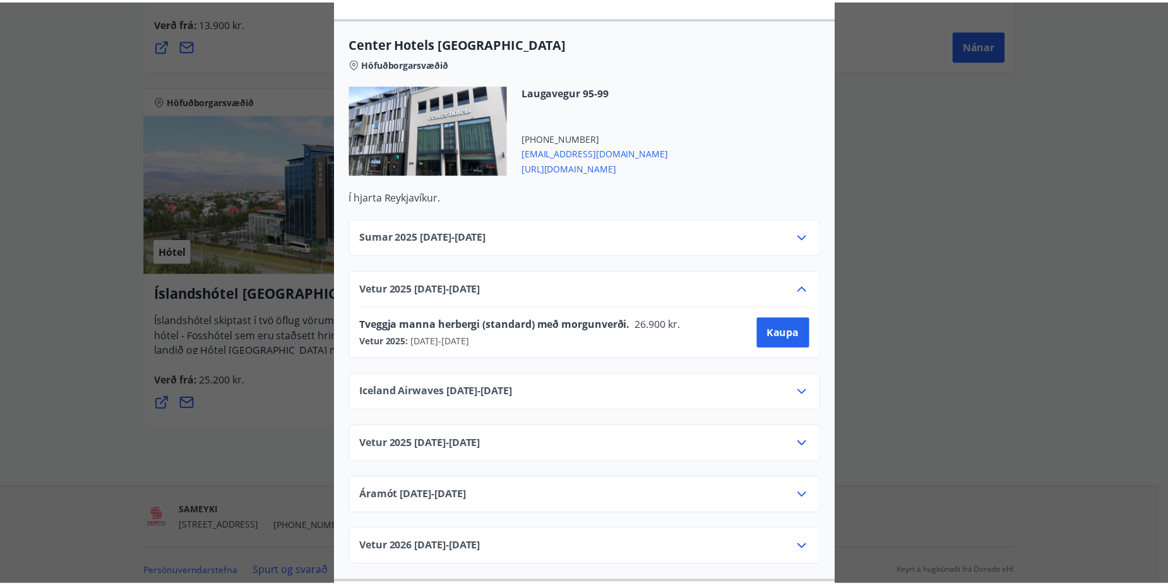
scroll to position [63, 0]
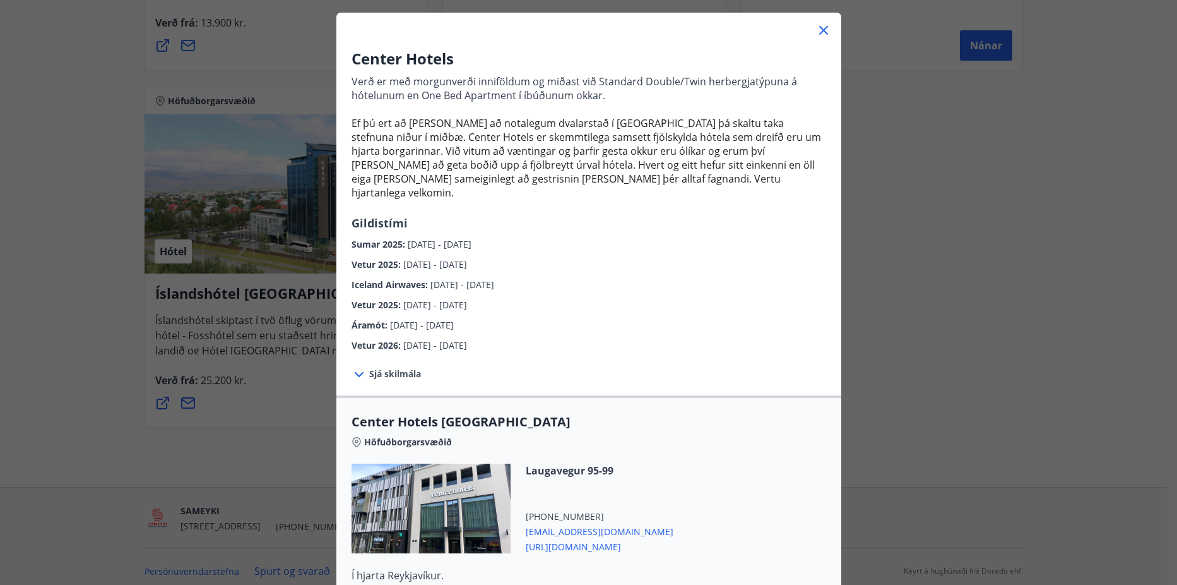
click at [819, 28] on icon at bounding box center [823, 30] width 9 height 9
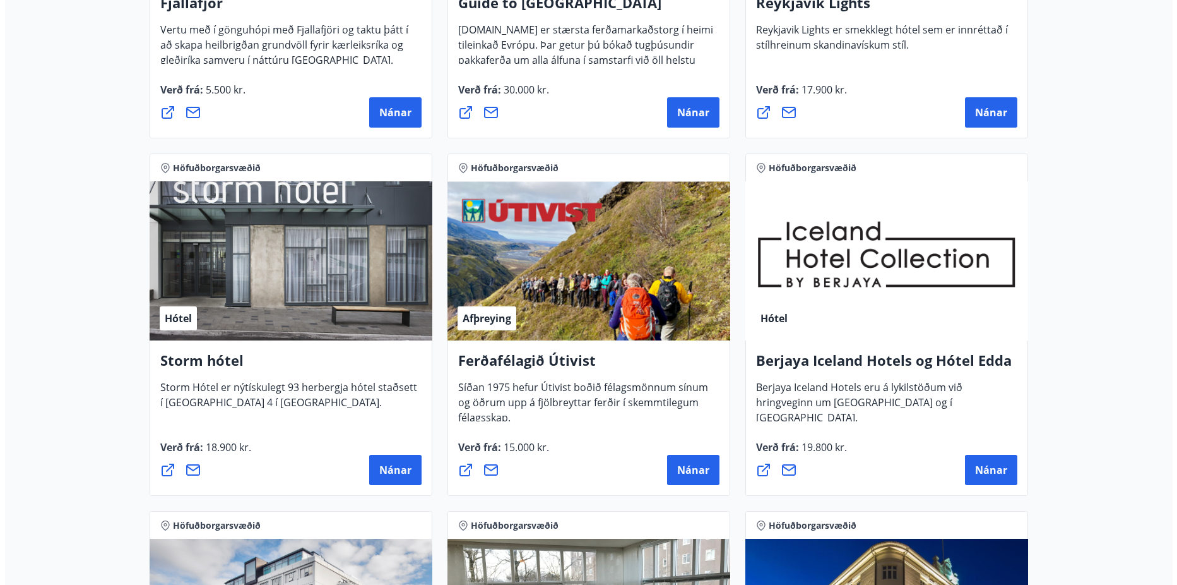
scroll to position [570, 0]
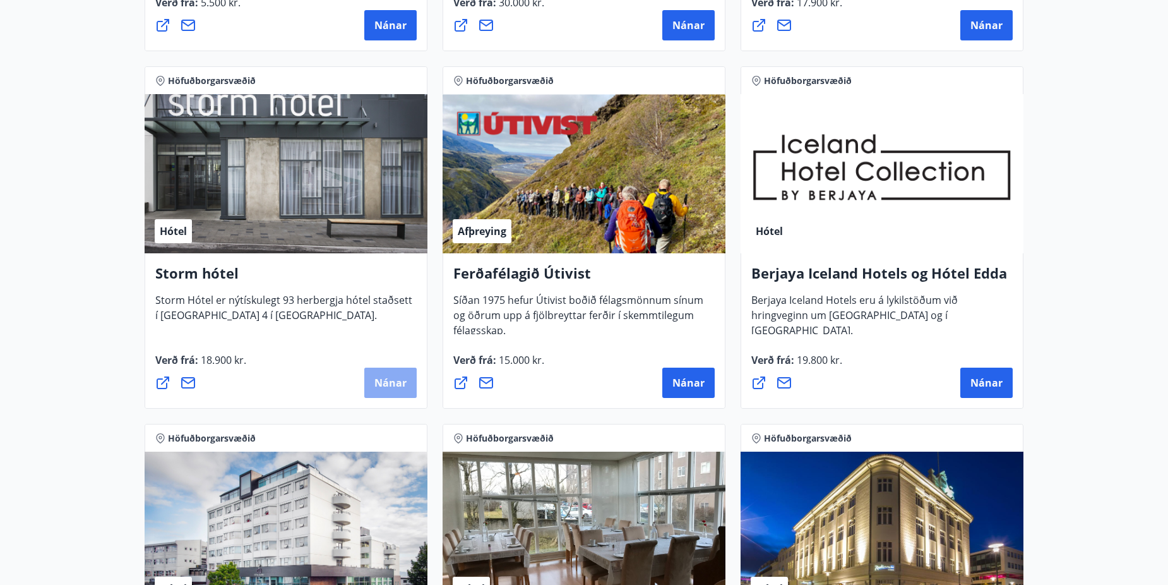
click at [383, 379] on span "Nánar" at bounding box center [390, 383] width 32 height 14
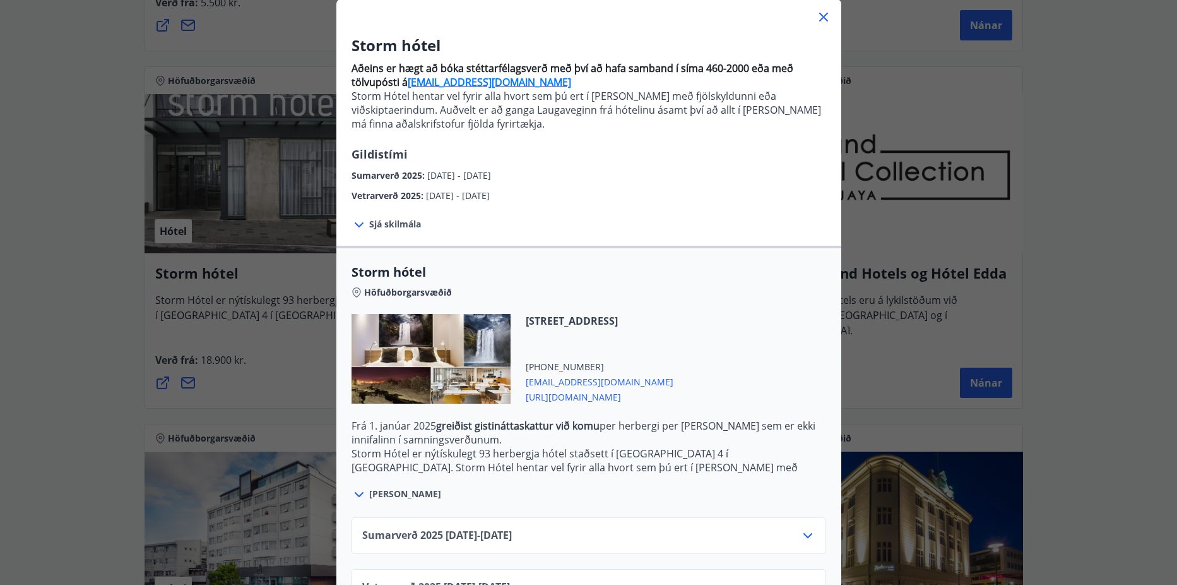
scroll to position [122, 0]
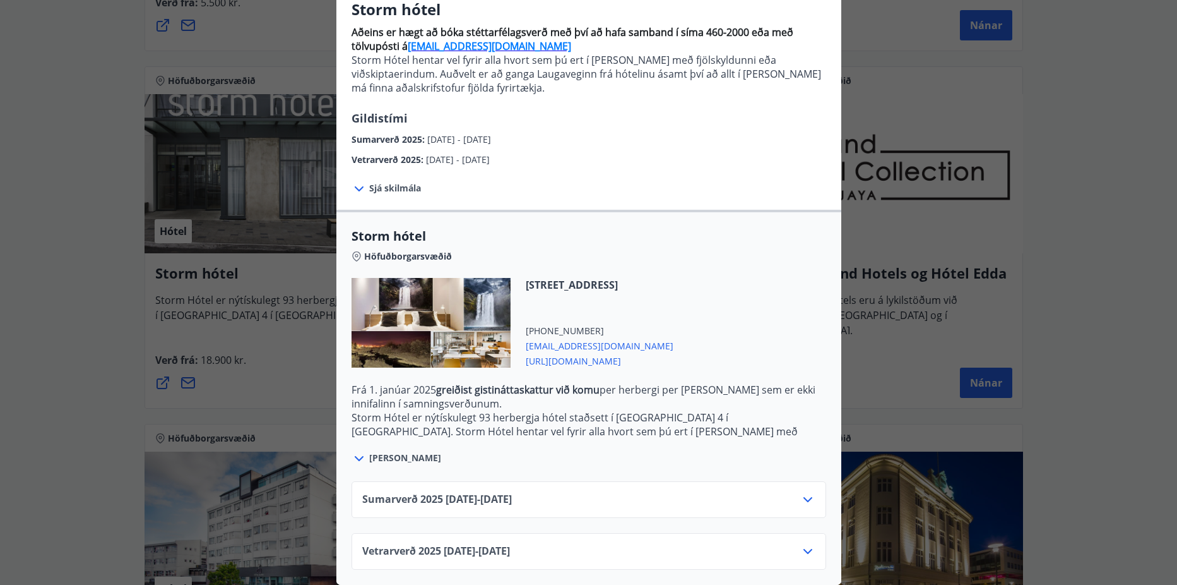
click at [802, 544] on icon at bounding box center [807, 551] width 15 height 15
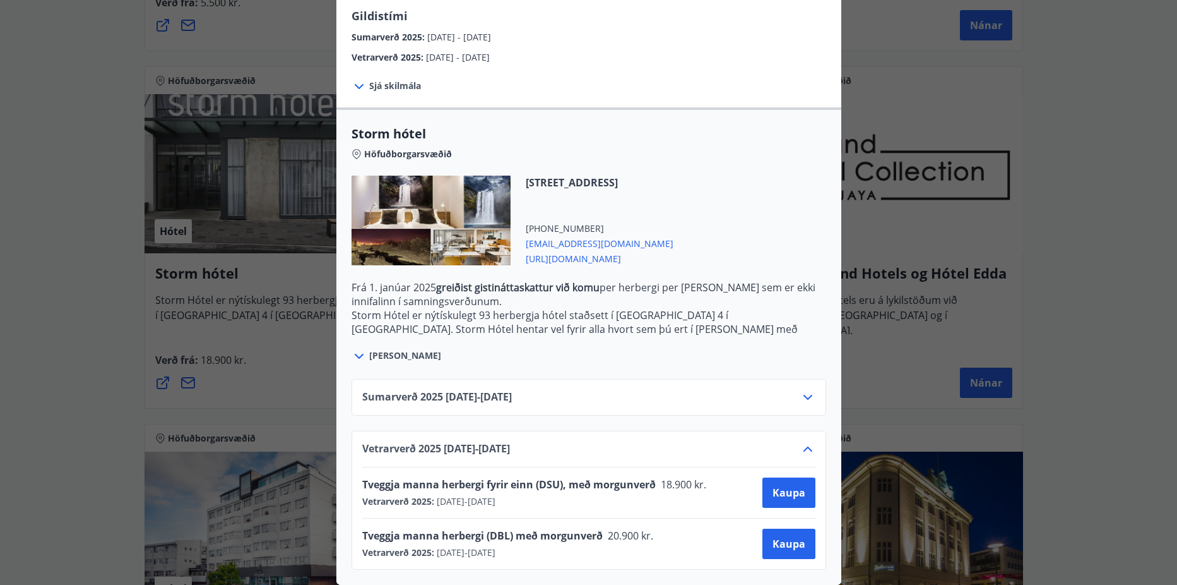
scroll to position [0, 0]
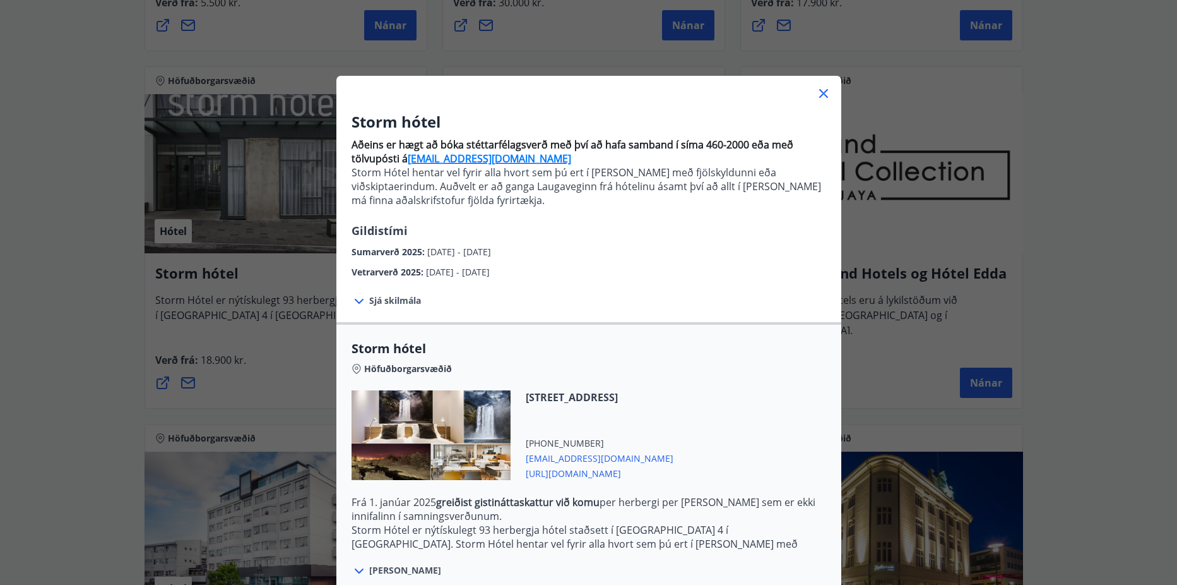
click at [102, 194] on div "Storm hótel Aðeins er hægt að bóka stéttarfélagsverð með því að hafa samband í …" at bounding box center [588, 292] width 1177 height 585
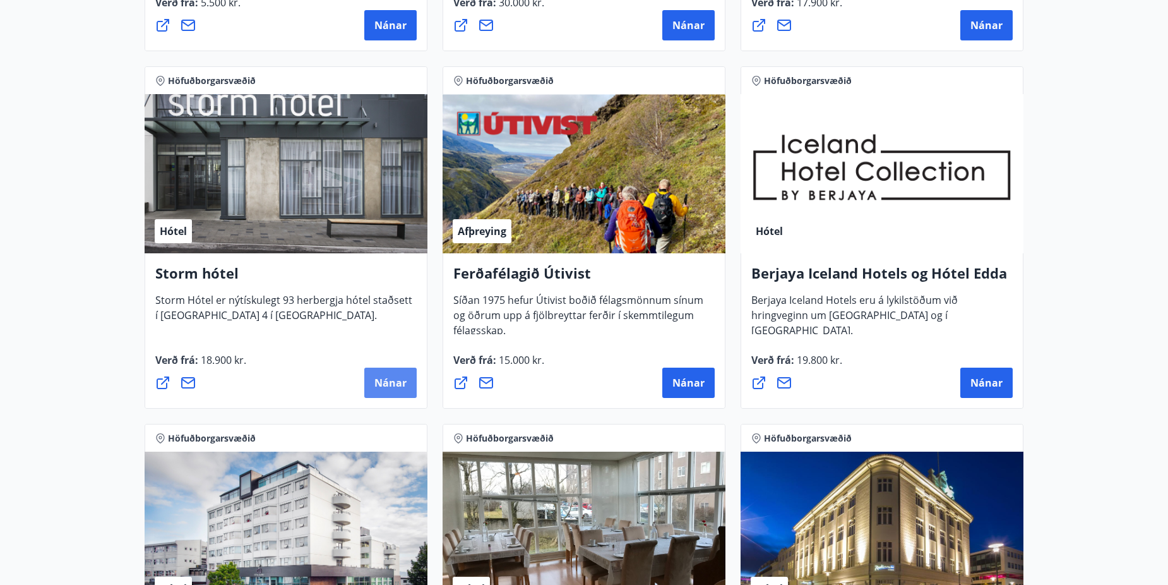
click at [389, 374] on button "Nánar" at bounding box center [390, 382] width 52 height 30
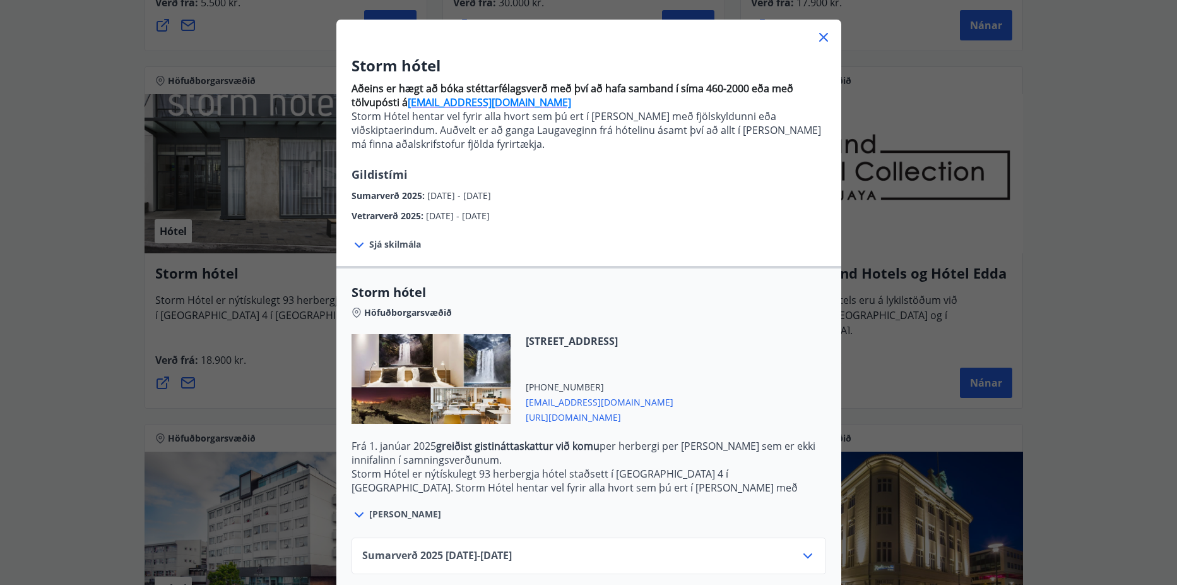
scroll to position [122, 0]
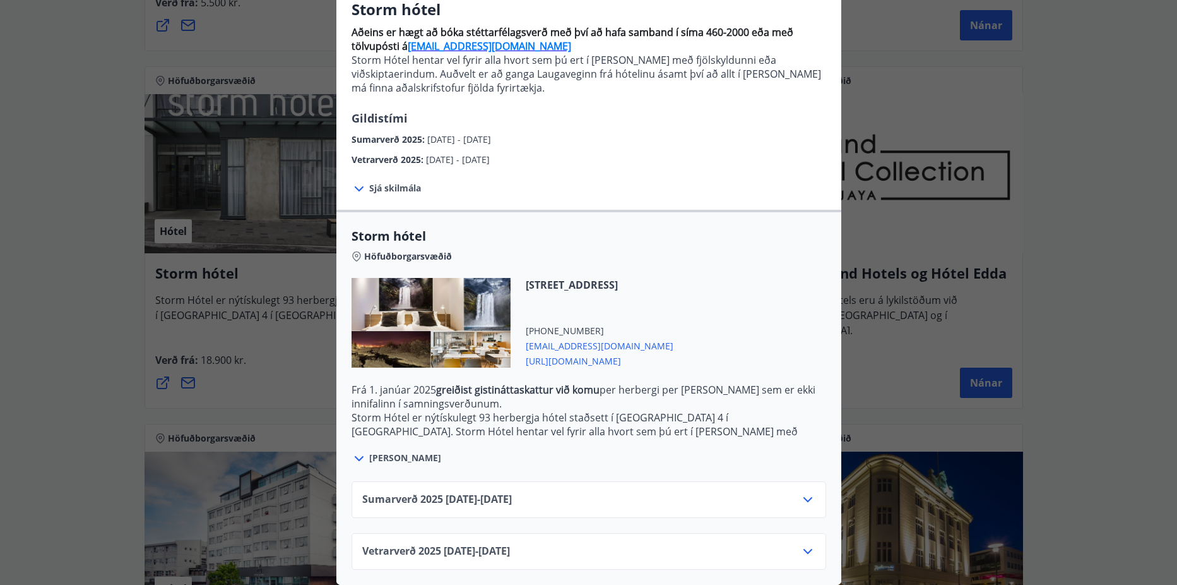
click at [794, 544] on div "Vetrarverð [PHONE_NUMBER][DATE] - [DATE]" at bounding box center [588, 556] width 453 height 25
click at [800, 544] on icon at bounding box center [807, 551] width 15 height 15
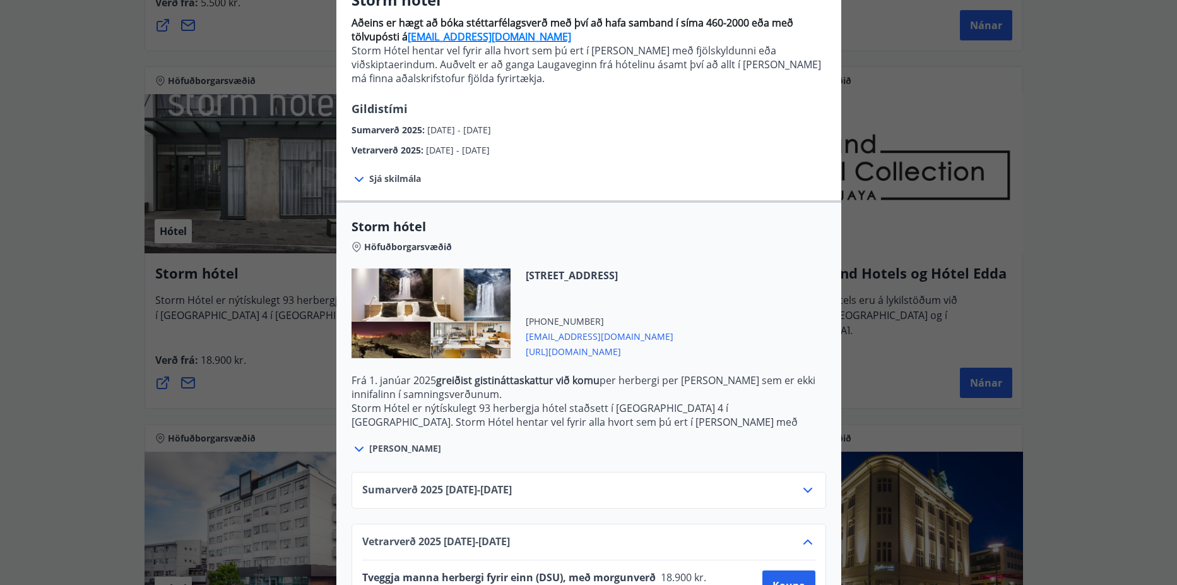
scroll to position [224, 0]
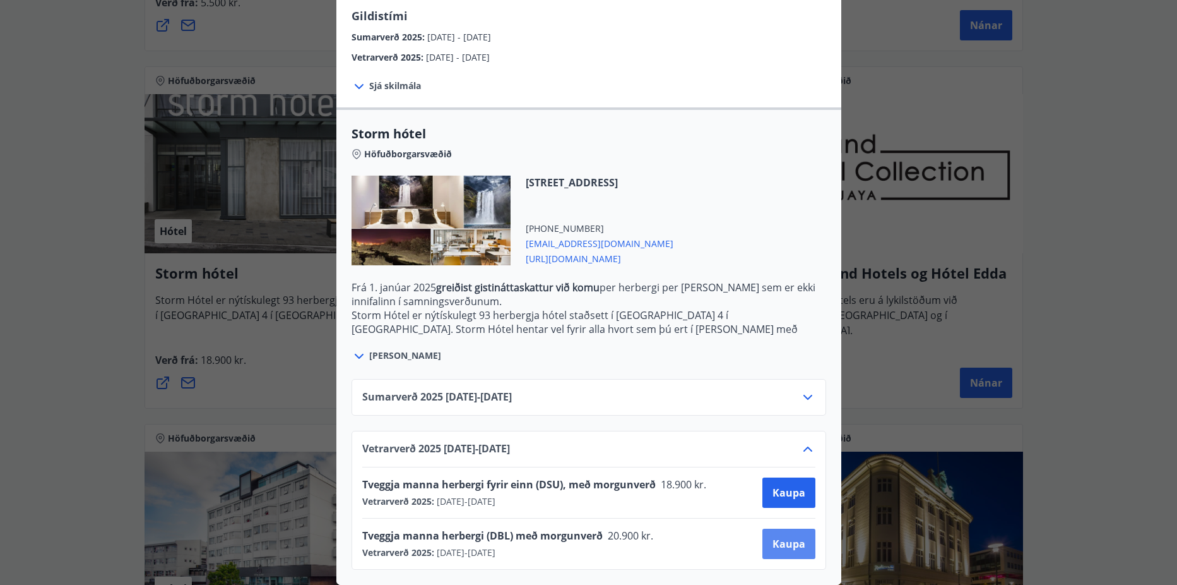
click at [771, 543] on button "Kaupa" at bounding box center [789, 543] width 53 height 30
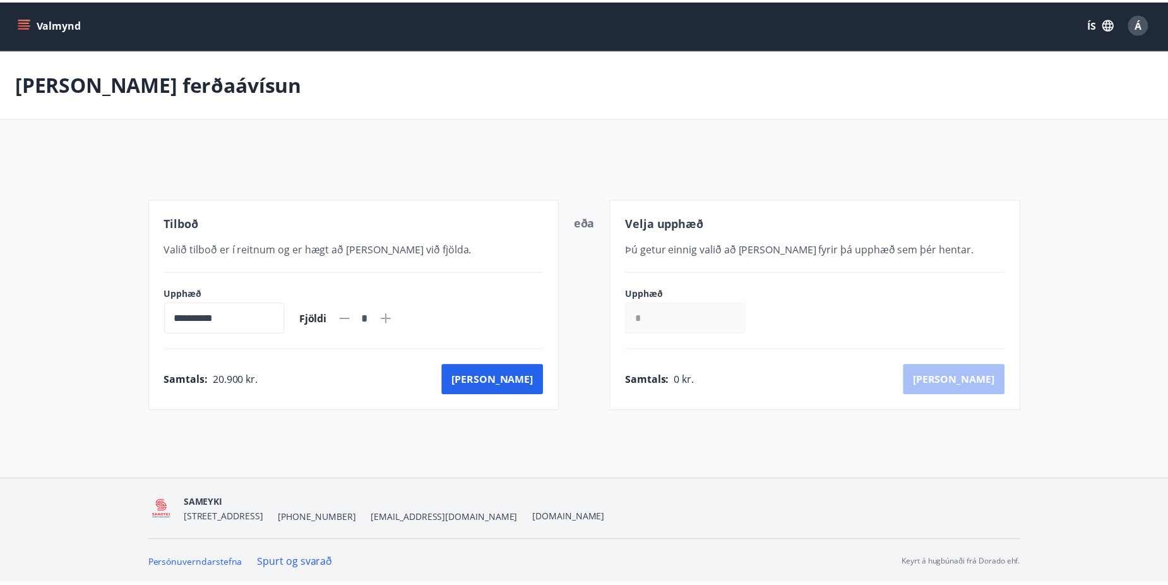
scroll to position [2, 0]
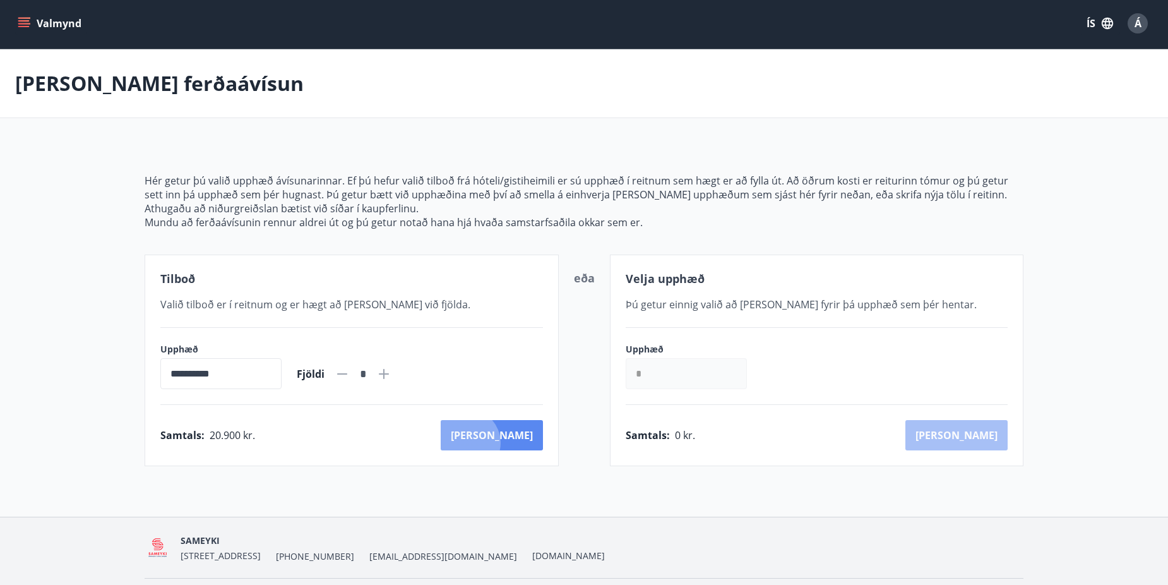
click at [523, 443] on button "[PERSON_NAME]" at bounding box center [492, 435] width 102 height 30
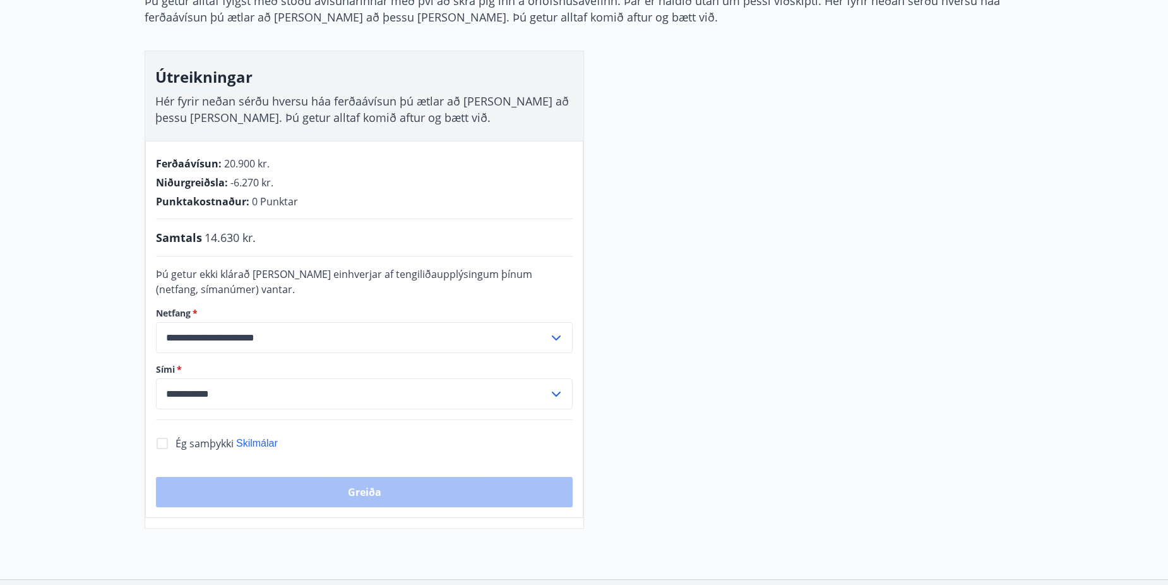
scroll to position [253, 0]
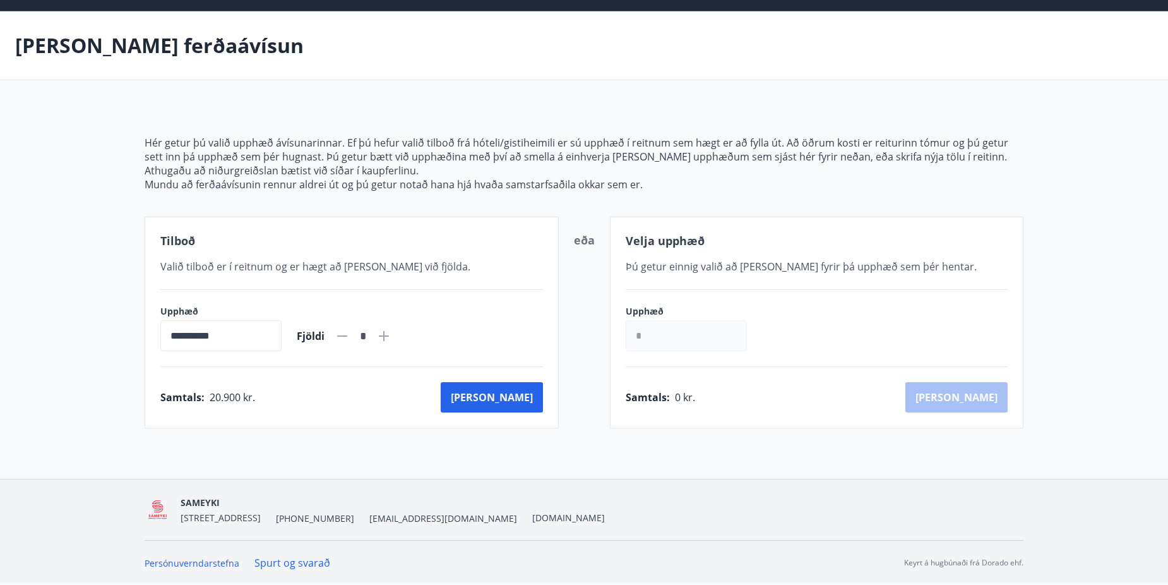
scroll to position [2, 0]
